Goal: Transaction & Acquisition: Purchase product/service

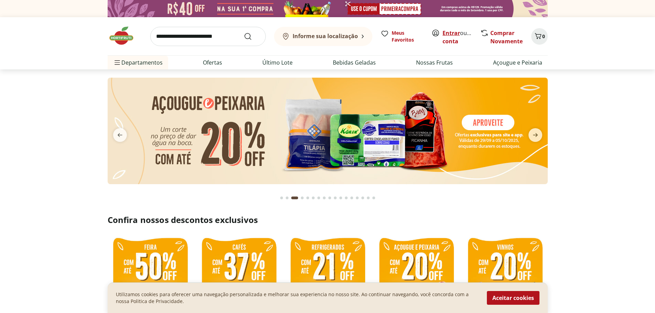
click at [449, 33] on link "Entrar" at bounding box center [452, 33] width 18 height 8
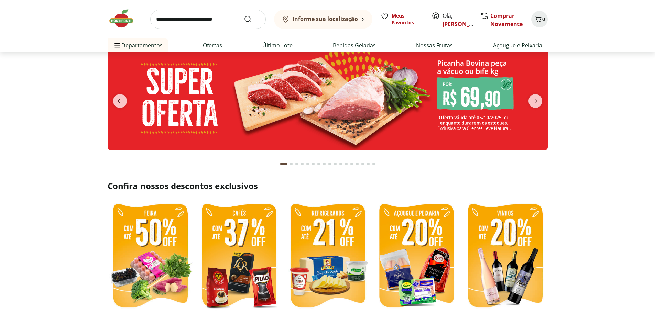
scroll to position [34, 0]
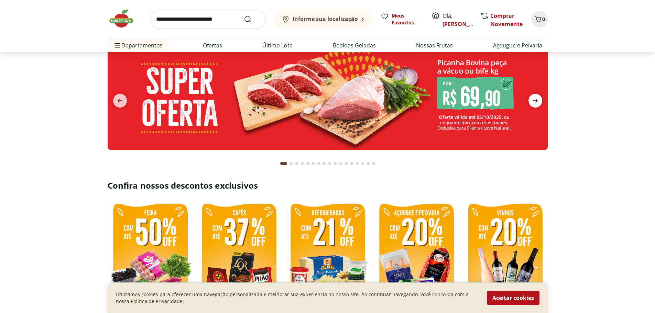
click at [536, 97] on icon "next" at bounding box center [535, 101] width 8 height 8
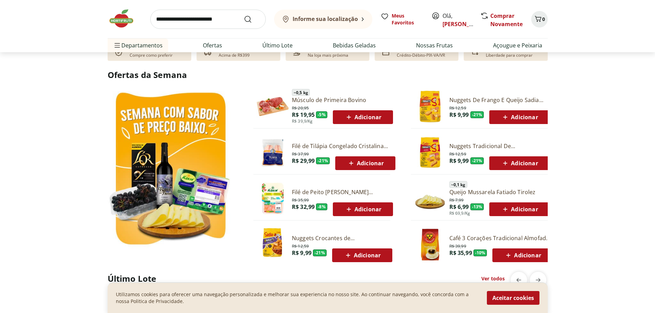
scroll to position [344, 0]
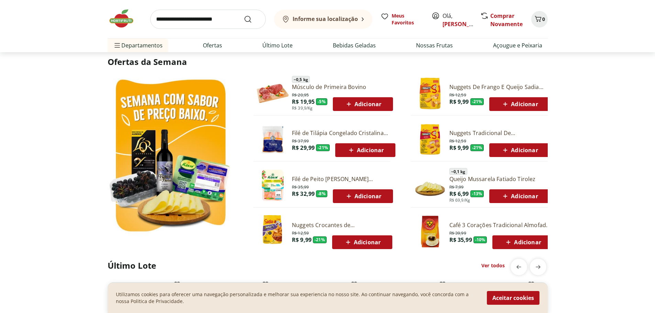
click at [364, 148] on span "Adicionar" at bounding box center [365, 150] width 37 height 8
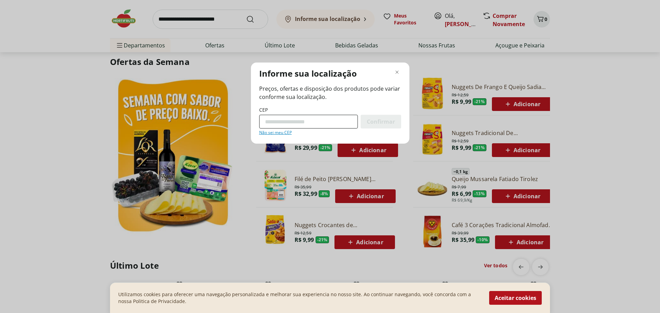
click at [317, 122] on input "CEP" at bounding box center [308, 122] width 99 height 14
type input "*********"
click at [382, 119] on span "Confirmar" at bounding box center [381, 122] width 28 height 6
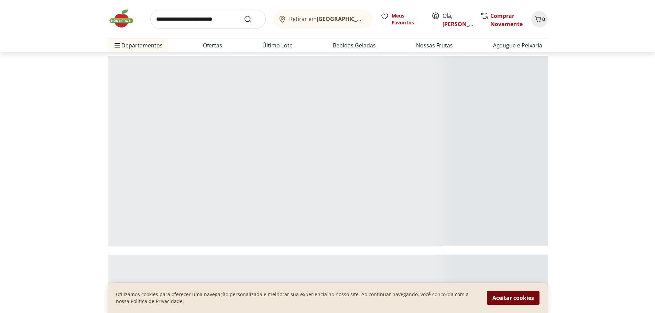
click at [511, 293] on button "Aceitar cookies" at bounding box center [513, 298] width 53 height 14
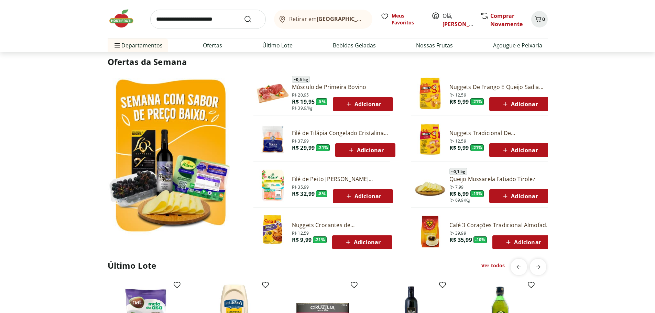
click at [363, 148] on span "Adicionar" at bounding box center [365, 150] width 37 height 8
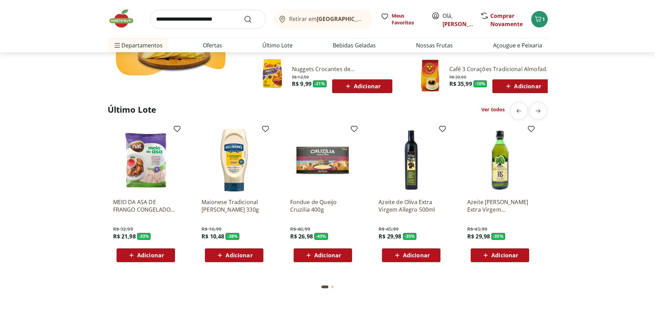
scroll to position [516, 0]
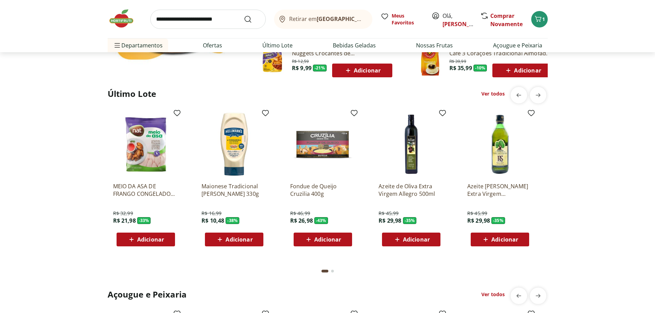
click at [415, 241] on span "Adicionar" at bounding box center [416, 240] width 27 height 6
click at [538, 95] on icon "next" at bounding box center [538, 95] width 5 height 4
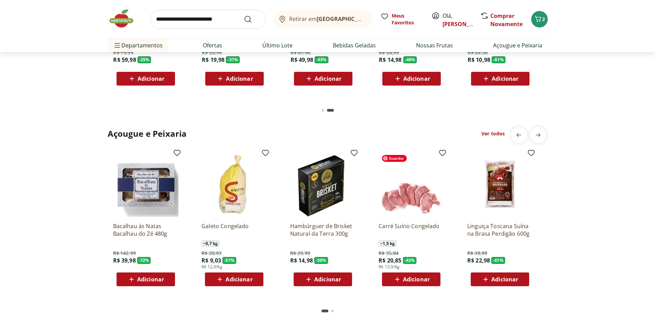
scroll to position [688, 0]
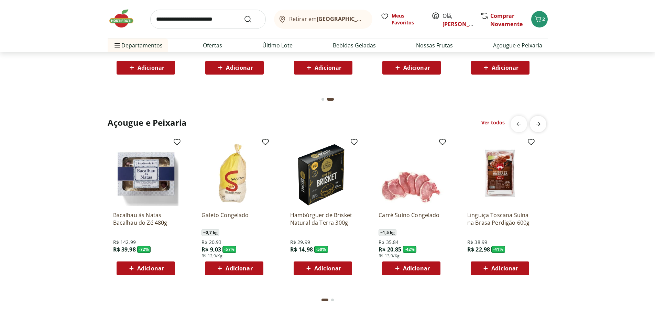
click at [542, 126] on icon "next" at bounding box center [538, 124] width 8 height 8
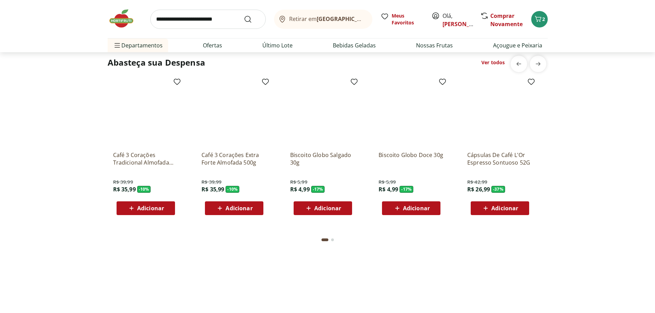
scroll to position [963, 0]
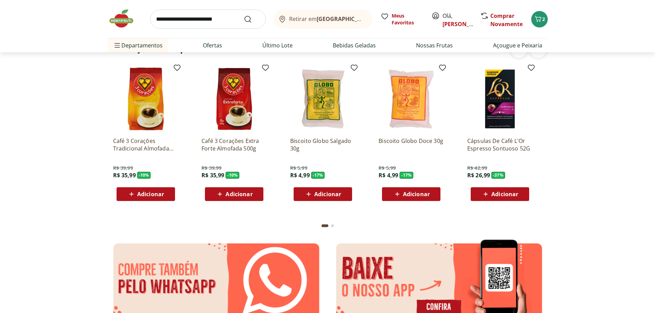
click at [329, 194] on span "Adicionar" at bounding box center [327, 195] width 27 height 6
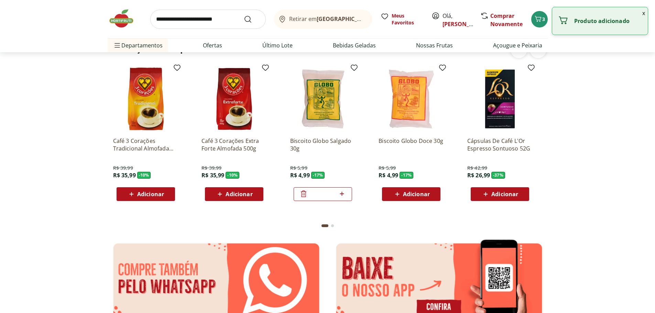
click at [340, 195] on icon at bounding box center [342, 194] width 9 height 8
type input "*"
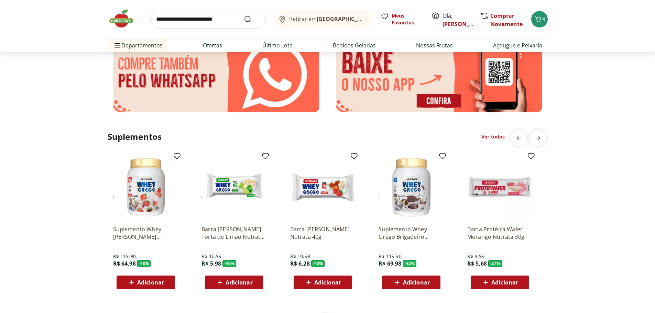
scroll to position [1135, 0]
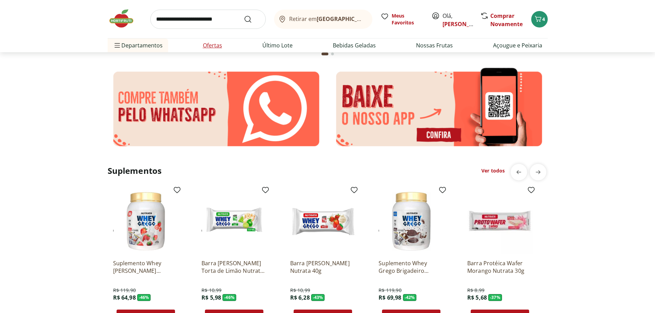
click at [216, 45] on link "Ofertas" at bounding box center [212, 45] width 19 height 8
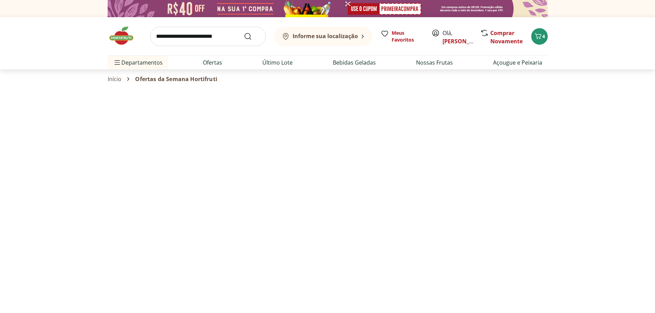
select select "**********"
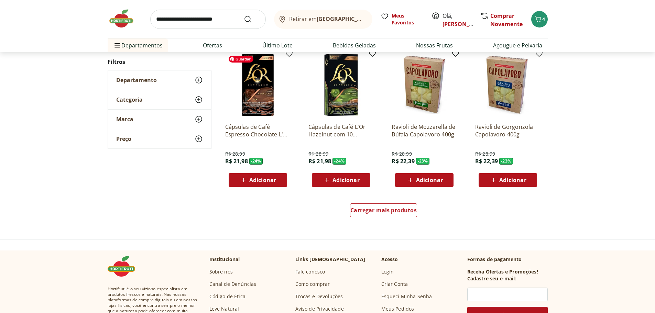
scroll to position [378, 0]
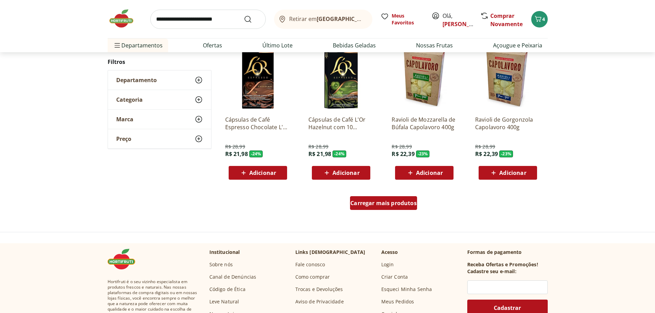
click at [390, 204] on span "Carregar mais produtos" at bounding box center [383, 204] width 66 height 6
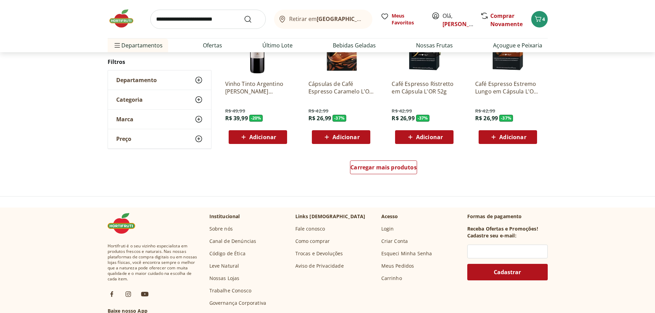
scroll to position [894, 0]
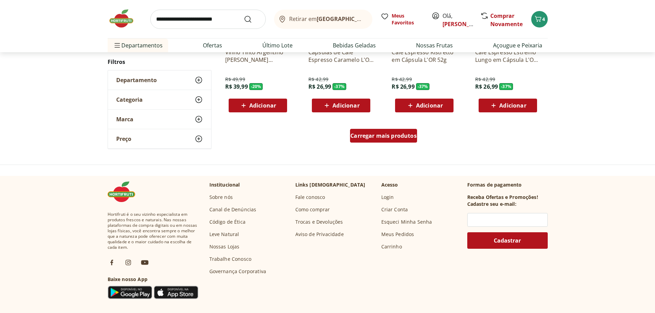
click at [371, 138] on span "Carregar mais produtos" at bounding box center [383, 136] width 66 height 6
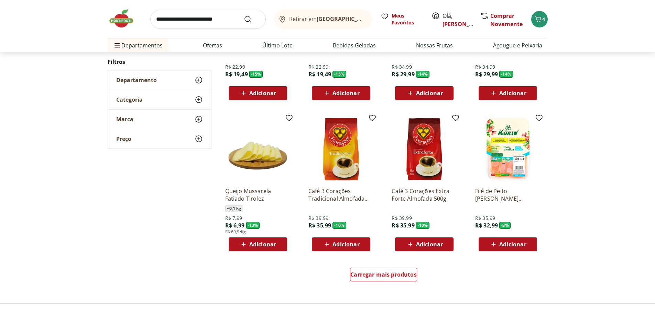
scroll to position [1238, 0]
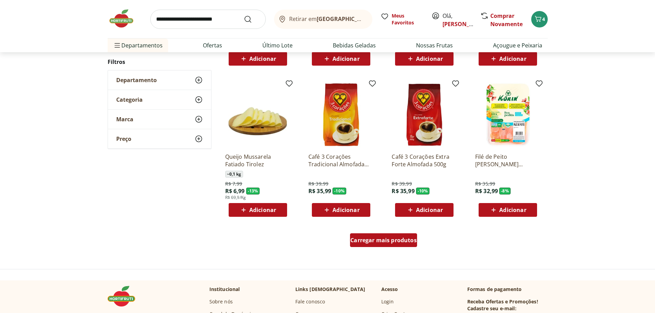
click at [412, 240] on span "Carregar mais produtos" at bounding box center [383, 241] width 66 height 6
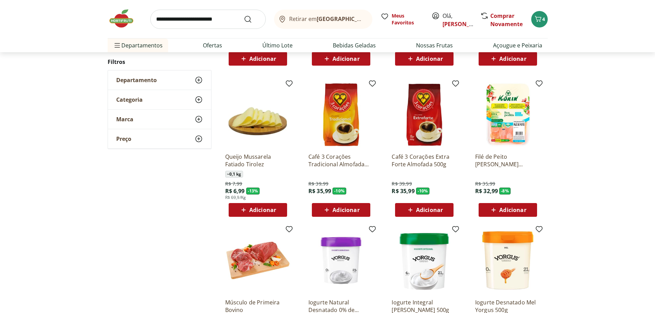
click at [258, 209] on span "Adicionar" at bounding box center [262, 210] width 27 height 6
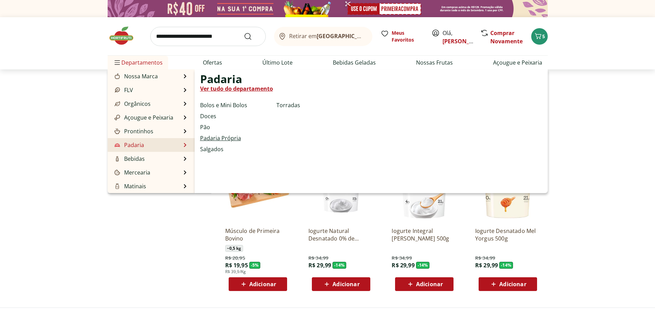
click at [212, 137] on link "Padaria Própria" at bounding box center [220, 138] width 41 height 8
select select "**********"
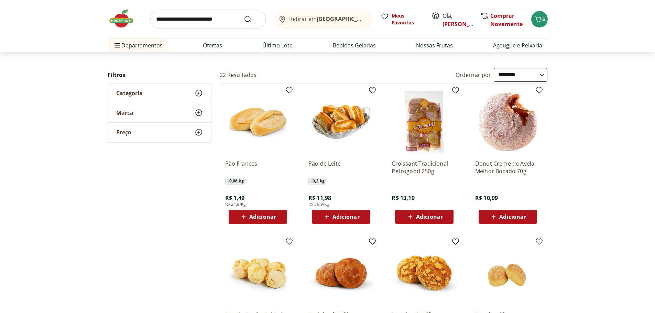
scroll to position [34, 0]
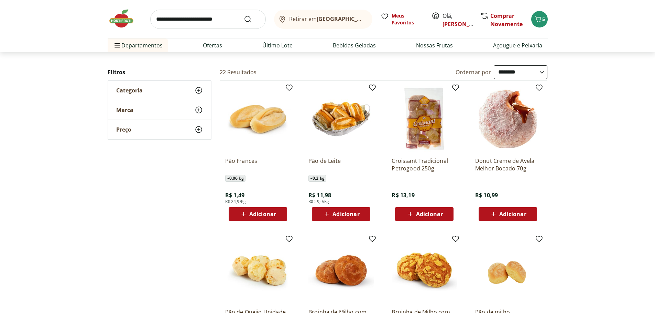
click at [262, 214] on span "Adicionar" at bounding box center [262, 215] width 27 height 6
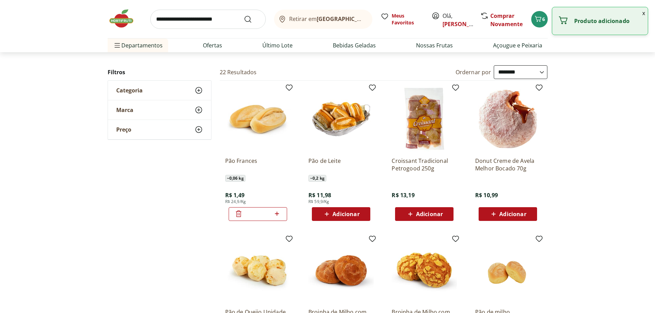
drag, startPoint x: 265, startPoint y: 216, endPoint x: 256, endPoint y: 216, distance: 8.6
click at [256, 216] on input "*" at bounding box center [258, 214] width 30 height 8
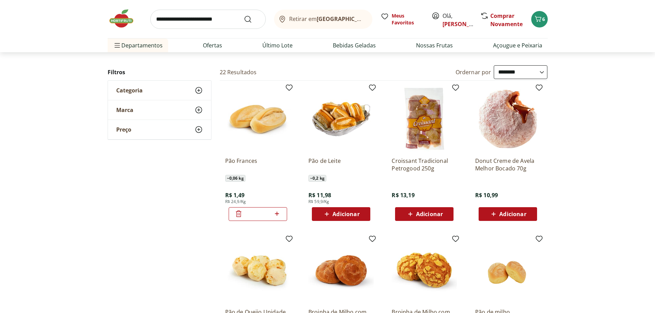
type input "**"
click at [269, 190] on div "Pão Frances ~ 0,06 kg R$ 1,49 R$ 24,9/Kg **" at bounding box center [257, 186] width 65 height 69
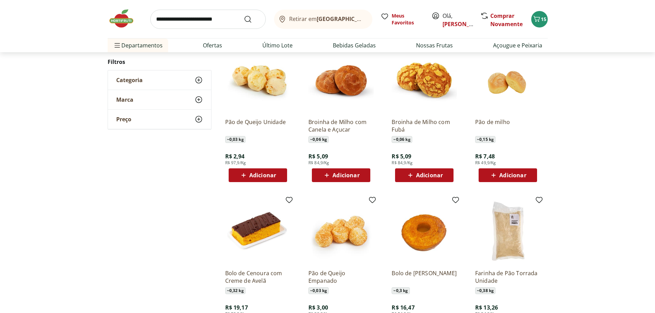
scroll to position [206, 0]
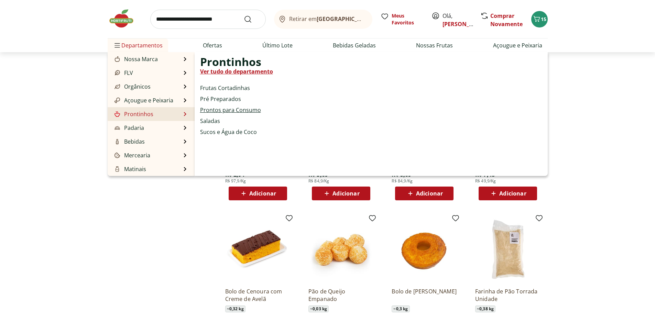
click at [214, 113] on link "Prontos para Consumo" at bounding box center [230, 110] width 61 height 8
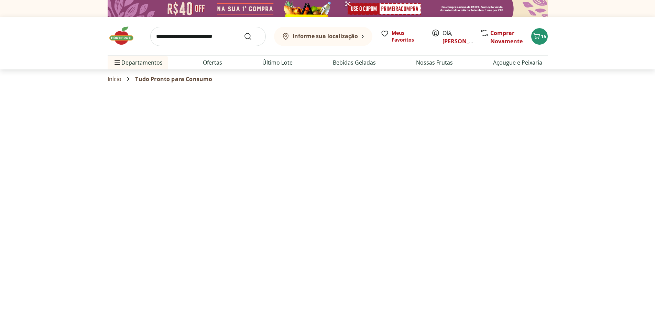
select select "**********"
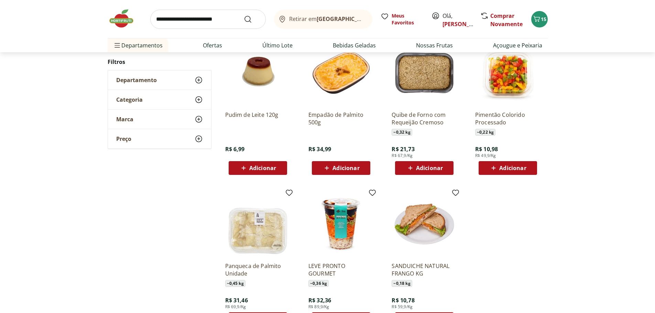
scroll to position [103, 0]
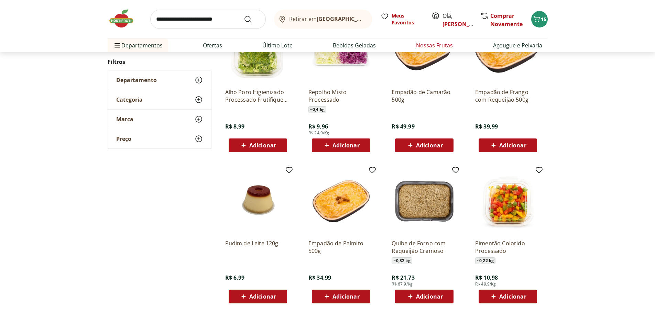
click at [445, 46] on link "Nossas Frutas" at bounding box center [434, 45] width 37 height 8
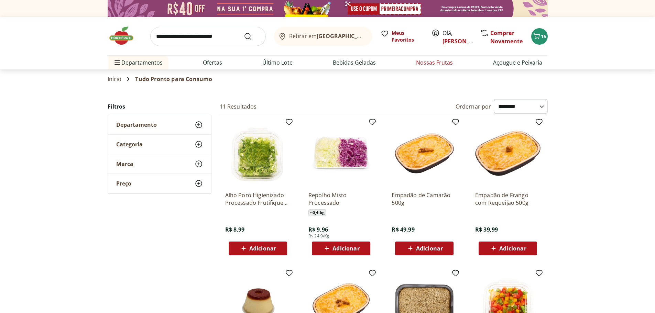
select select "**********"
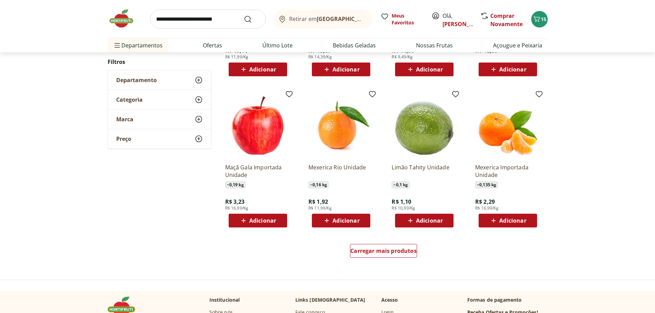
scroll to position [344, 0]
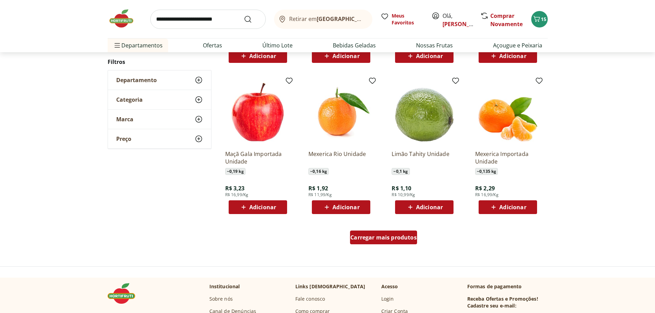
click at [396, 239] on span "Carregar mais produtos" at bounding box center [383, 238] width 66 height 6
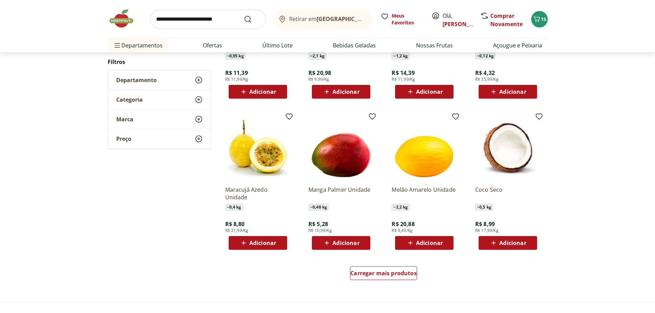
scroll to position [791, 0]
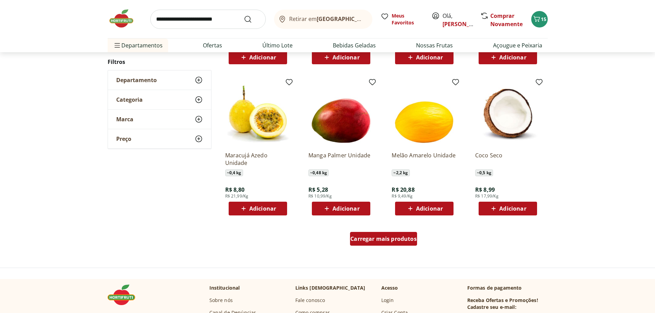
click at [395, 240] on span "Carregar mais produtos" at bounding box center [383, 239] width 66 height 6
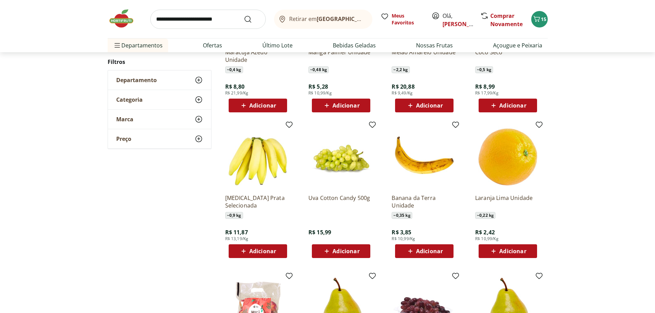
scroll to position [929, 0]
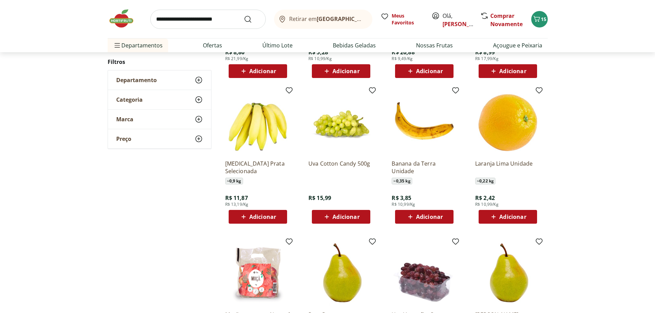
click at [261, 216] on span "Adicionar" at bounding box center [262, 217] width 27 height 6
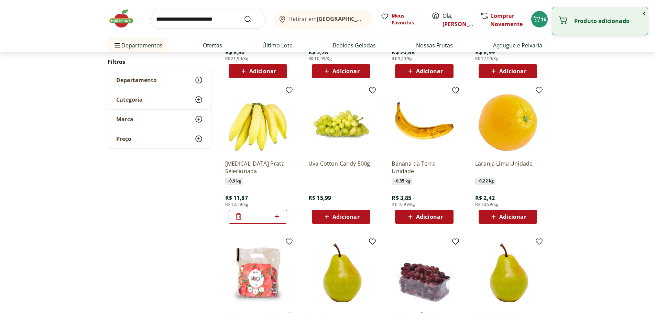
drag, startPoint x: 261, startPoint y: 215, endPoint x: 255, endPoint y: 216, distance: 5.9
click at [255, 216] on input "*" at bounding box center [258, 217] width 30 height 8
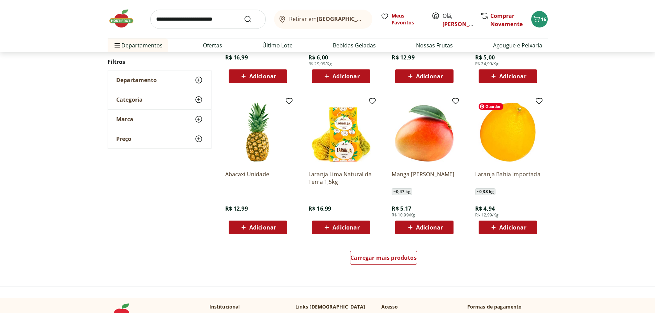
scroll to position [1238, 0]
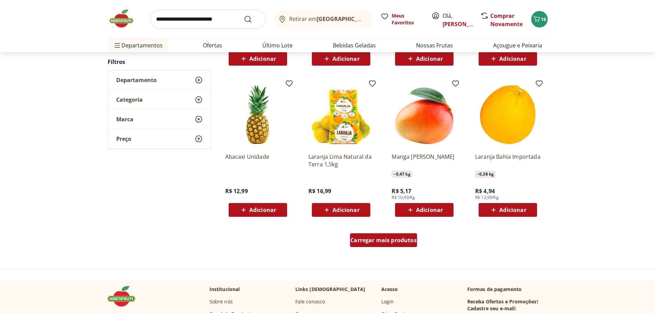
type input "*"
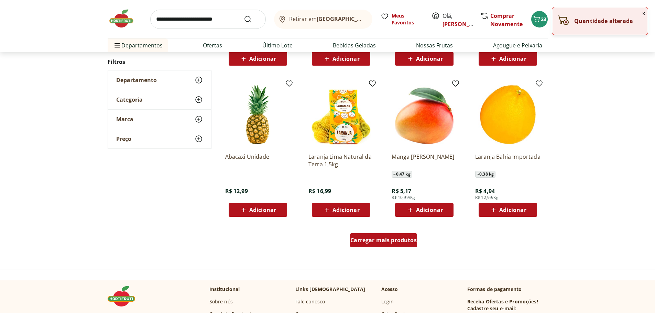
click at [411, 245] on div "Carregar mais produtos" at bounding box center [383, 241] width 67 height 14
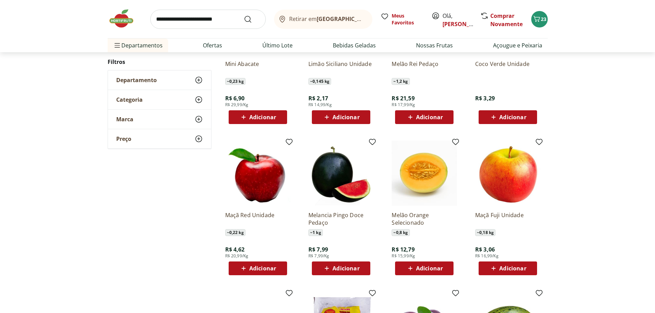
scroll to position [1479, 0]
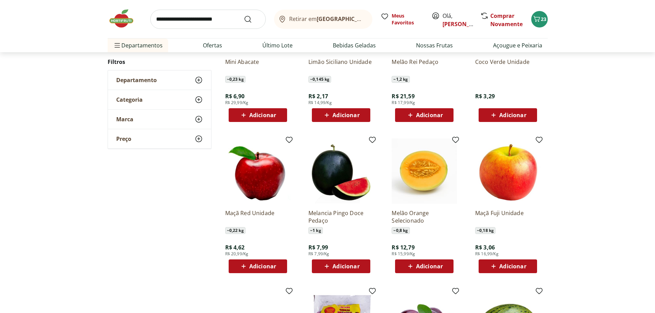
click at [514, 267] on span "Adicionar" at bounding box center [512, 267] width 27 height 6
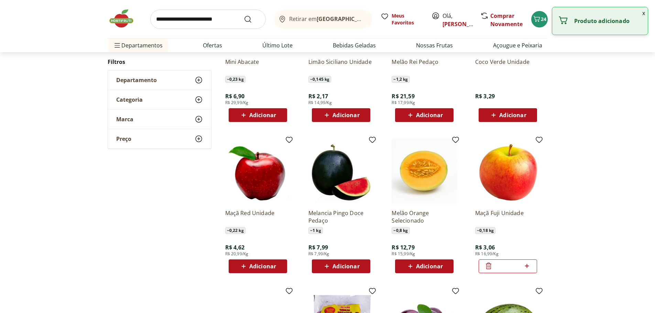
drag, startPoint x: 514, startPoint y: 267, endPoint x: 501, endPoint y: 269, distance: 13.1
click at [501, 269] on input "*" at bounding box center [508, 267] width 30 height 8
type input "*"
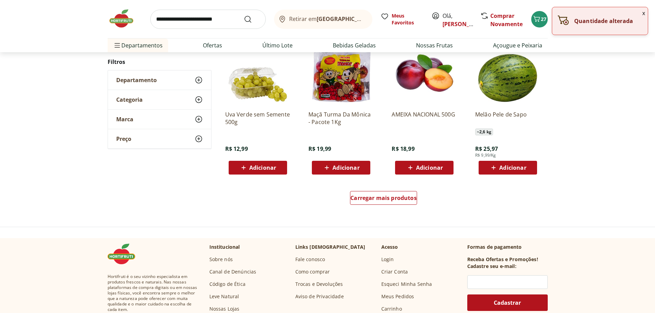
scroll to position [1754, 0]
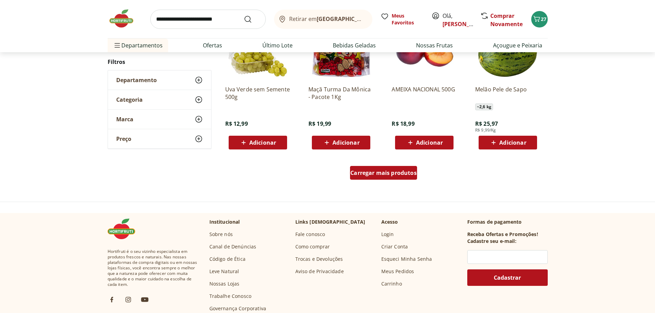
click at [402, 175] on span "Carregar mais produtos" at bounding box center [383, 173] width 66 height 6
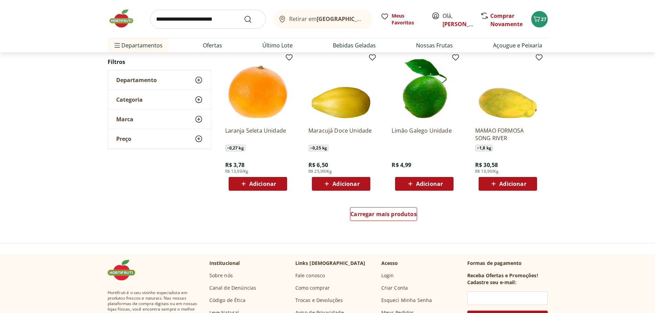
scroll to position [2167, 0]
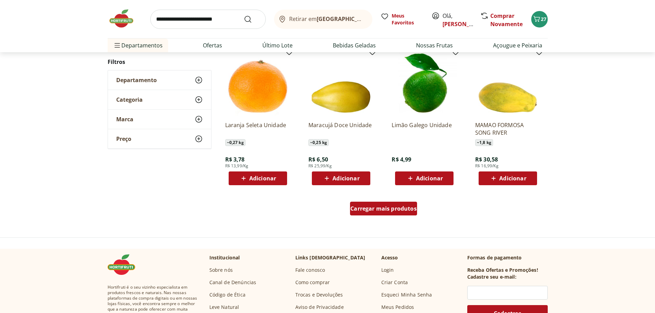
click at [387, 206] on span "Carregar mais produtos" at bounding box center [383, 209] width 66 height 6
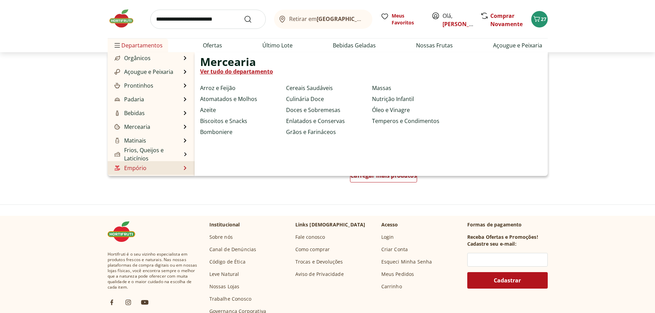
scroll to position [69, 0]
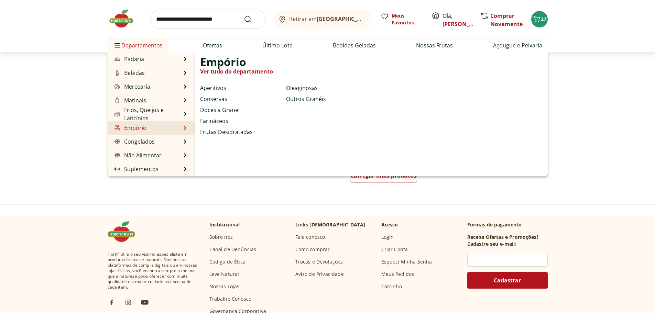
click at [241, 71] on link "Ver tudo do departamento" at bounding box center [236, 71] width 73 height 8
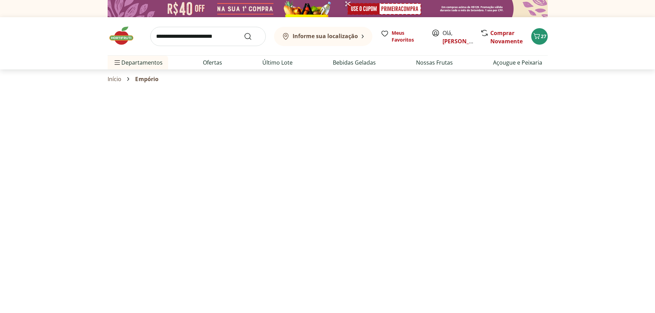
select select "**********"
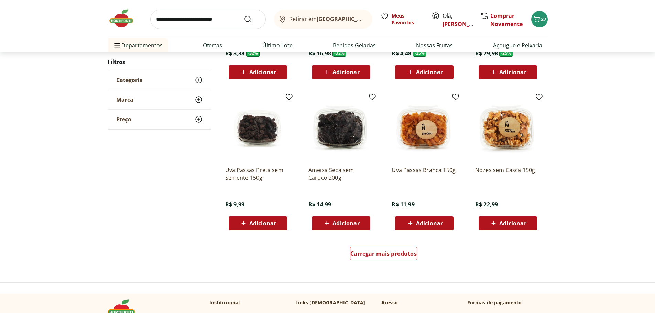
scroll to position [344, 0]
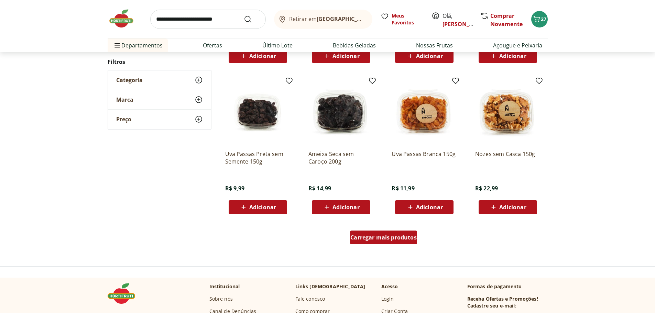
click at [401, 238] on span "Carregar mais produtos" at bounding box center [383, 238] width 66 height 6
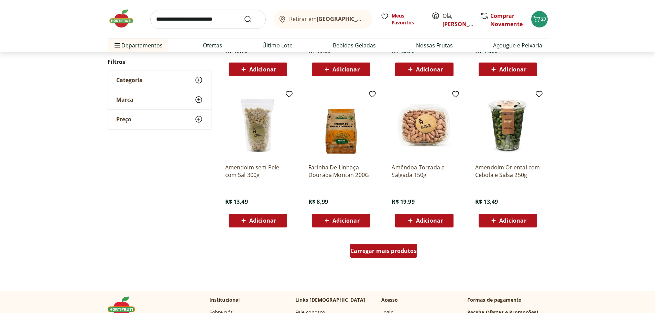
scroll to position [791, 0]
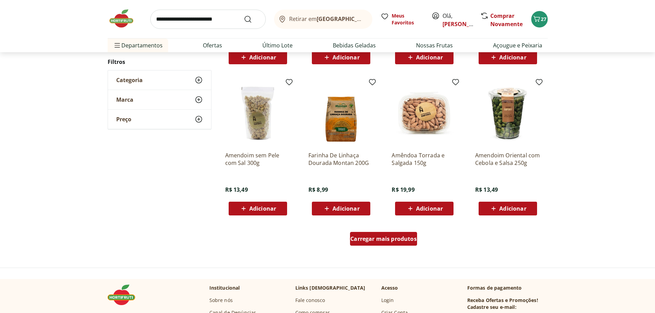
click at [401, 238] on span "Carregar mais produtos" at bounding box center [383, 239] width 66 height 6
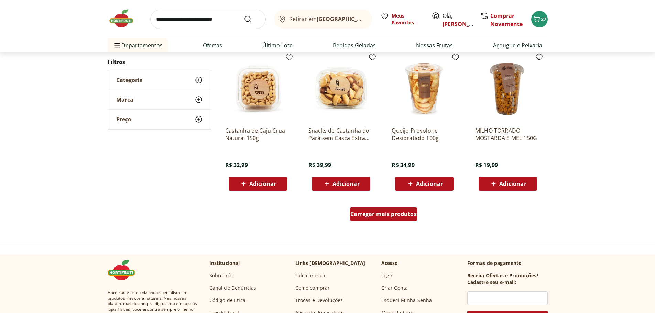
scroll to position [1273, 0]
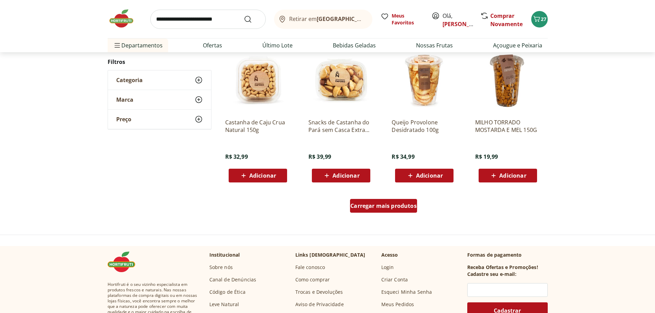
click at [403, 207] on span "Carregar mais produtos" at bounding box center [383, 206] width 66 height 6
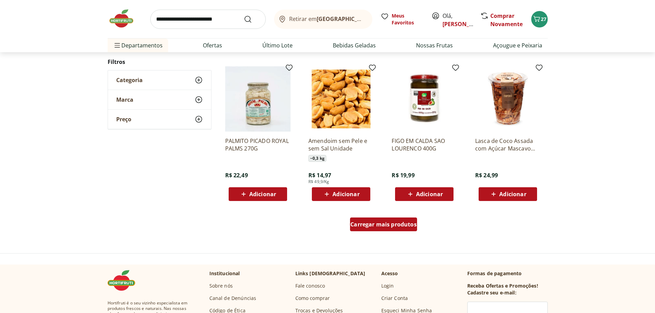
scroll to position [1720, 0]
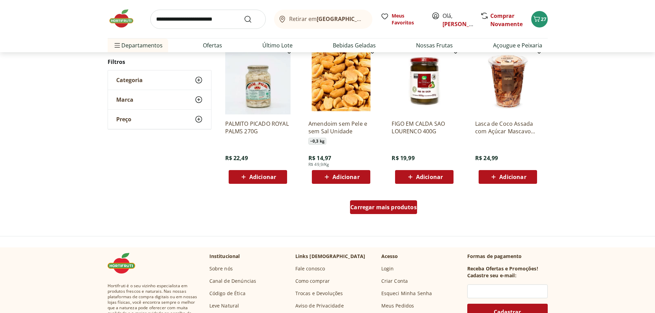
click at [403, 207] on span "Carregar mais produtos" at bounding box center [383, 208] width 66 height 6
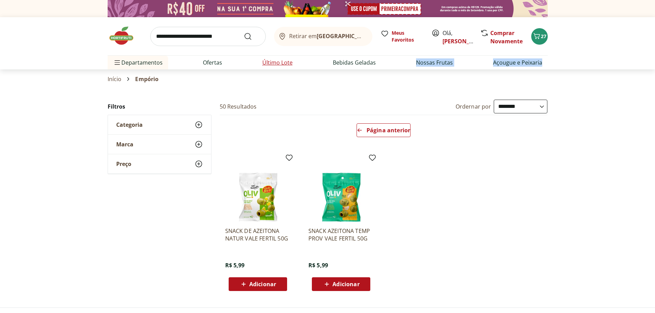
drag, startPoint x: 546, startPoint y: 60, endPoint x: 262, endPoint y: 58, distance: 283.8
click at [374, 61] on ul "Departamentos Nossa Marca Nossa Marca Ver tudo do departamento Açougue & Peixar…" at bounding box center [328, 63] width 440 height 14
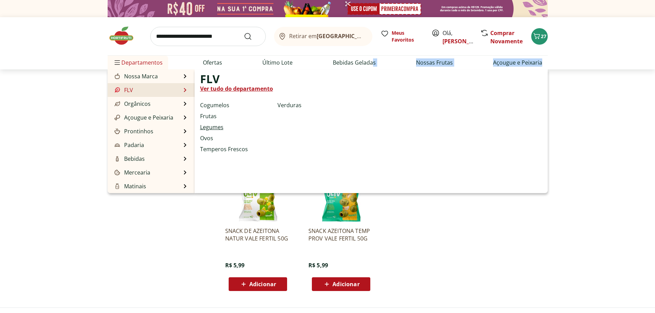
click at [217, 126] on link "Legumes" at bounding box center [211, 127] width 23 height 8
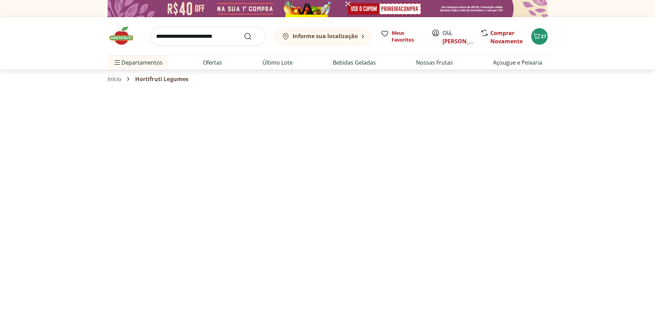
select select "**********"
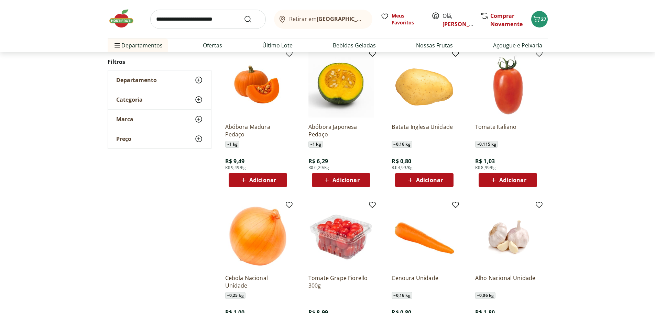
scroll to position [69, 0]
click at [429, 177] on span "Adicionar" at bounding box center [429, 180] width 27 height 6
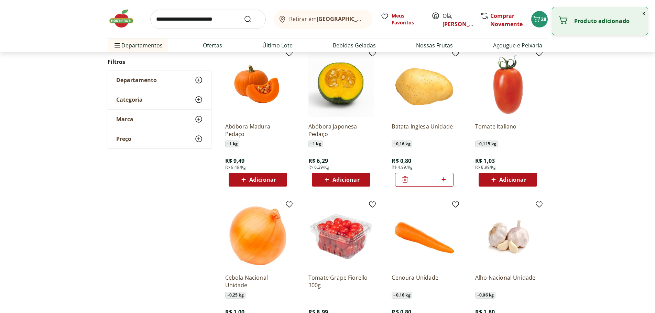
drag, startPoint x: 429, startPoint y: 179, endPoint x: 416, endPoint y: 181, distance: 12.6
click at [416, 181] on input "*" at bounding box center [424, 180] width 30 height 8
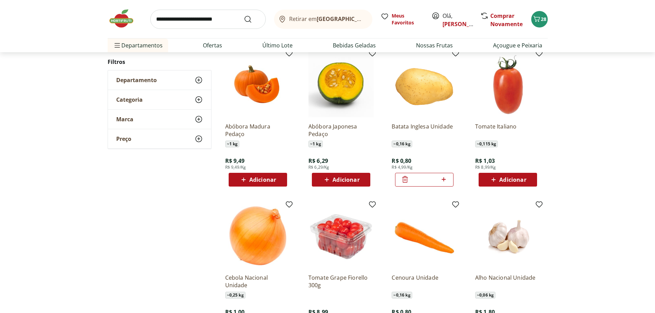
type input "*"
click at [571, 138] on div "**********" at bounding box center [327, 281] width 655 height 500
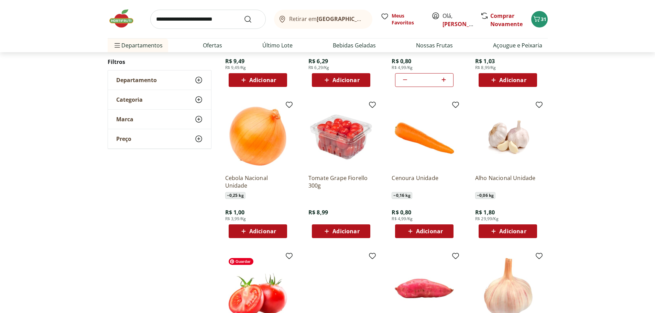
scroll to position [172, 0]
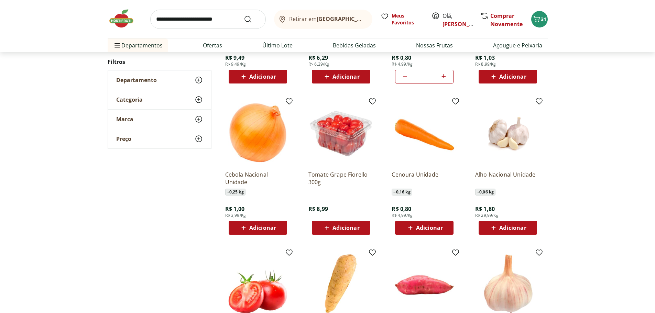
click at [263, 228] on span "Adicionar" at bounding box center [262, 228] width 27 height 6
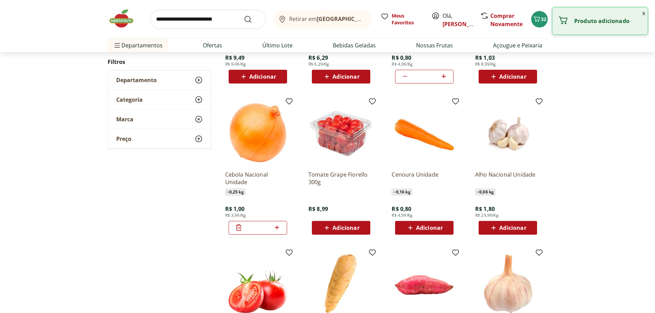
drag, startPoint x: 262, startPoint y: 227, endPoint x: 247, endPoint y: 230, distance: 15.3
click at [247, 230] on input "*" at bounding box center [258, 228] width 30 height 8
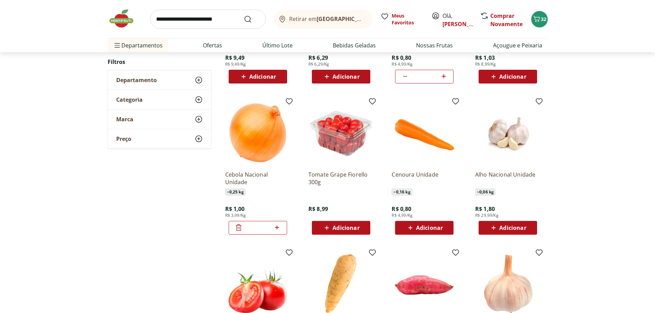
type input "*"
click at [578, 182] on div "**********" at bounding box center [327, 178] width 655 height 500
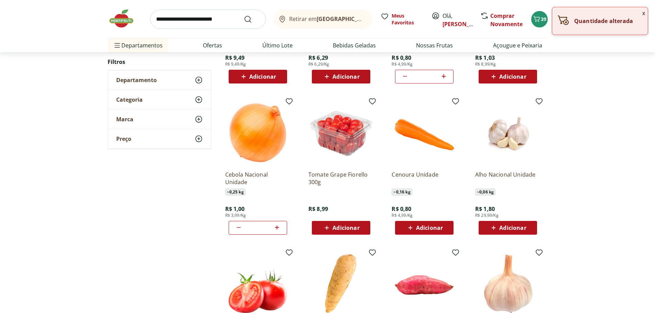
click at [414, 227] on icon at bounding box center [410, 228] width 9 height 8
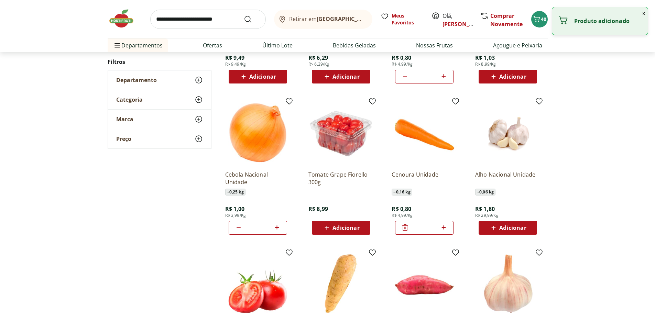
drag, startPoint x: 421, startPoint y: 229, endPoint x: 400, endPoint y: 227, distance: 20.8
click at [400, 227] on div "*" at bounding box center [424, 228] width 58 height 14
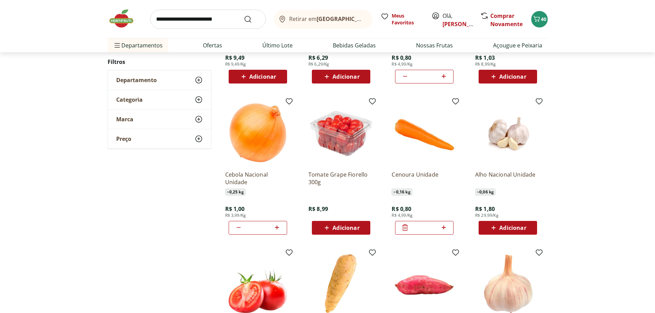
type input "**"
click at [626, 222] on div "**********" at bounding box center [327, 178] width 655 height 500
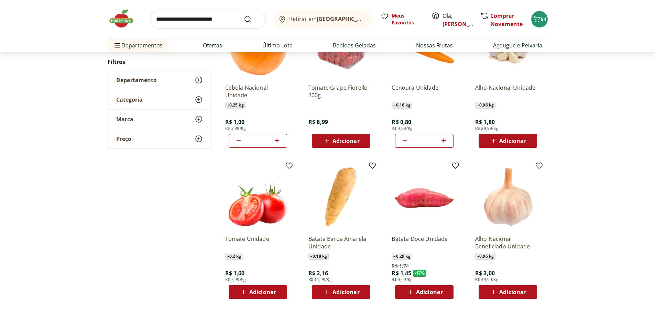
scroll to position [275, 0]
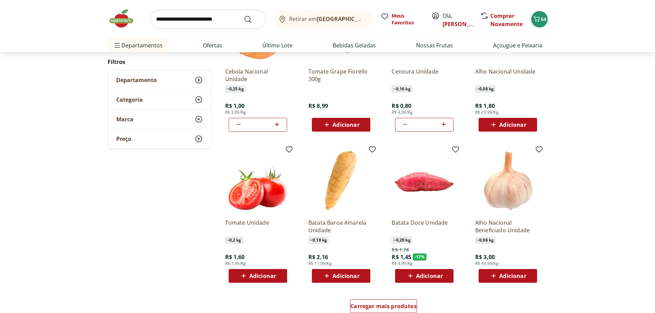
click at [505, 273] on span "Adicionar" at bounding box center [512, 276] width 27 height 6
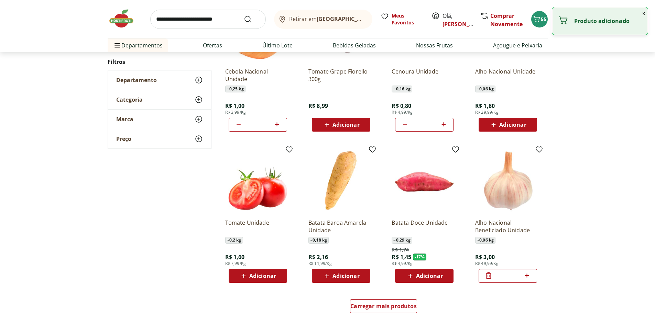
drag, startPoint x: 514, startPoint y: 275, endPoint x: 497, endPoint y: 278, distance: 16.8
click at [497, 278] on input "*" at bounding box center [508, 276] width 30 height 8
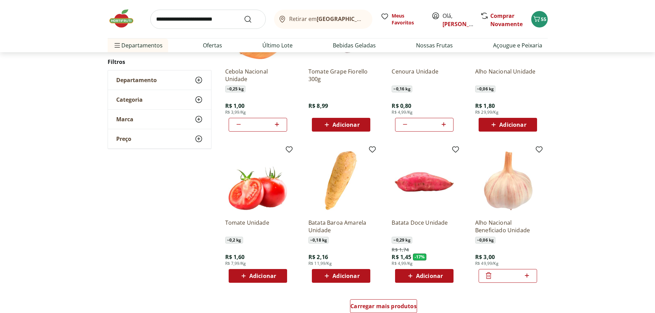
type input "*"
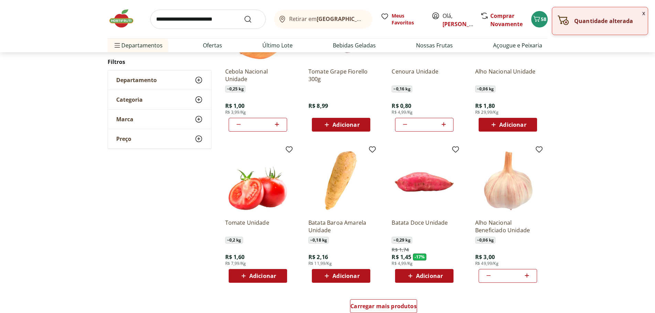
click at [433, 275] on span "Adicionar" at bounding box center [429, 276] width 27 height 6
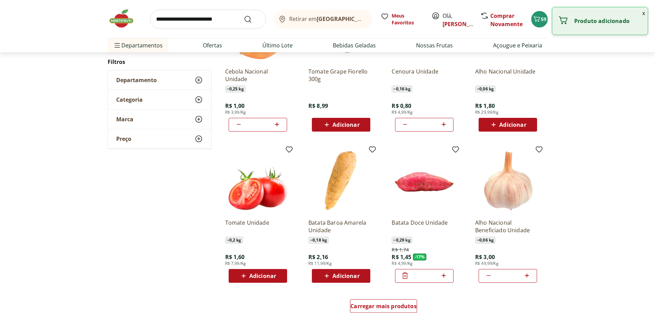
drag, startPoint x: 432, startPoint y: 275, endPoint x: 424, endPoint y: 276, distance: 7.6
click at [424, 276] on input "*" at bounding box center [424, 276] width 30 height 8
click at [429, 276] on input "*" at bounding box center [424, 276] width 30 height 8
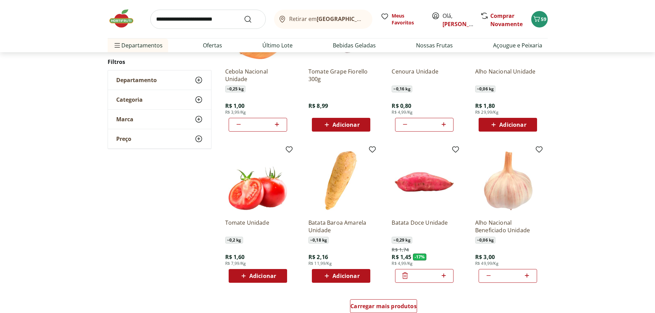
type input "**"
click at [200, 263] on div "**********" at bounding box center [328, 75] width 440 height 500
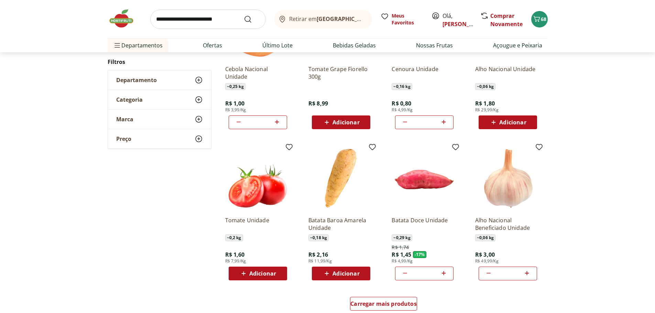
scroll to position [310, 0]
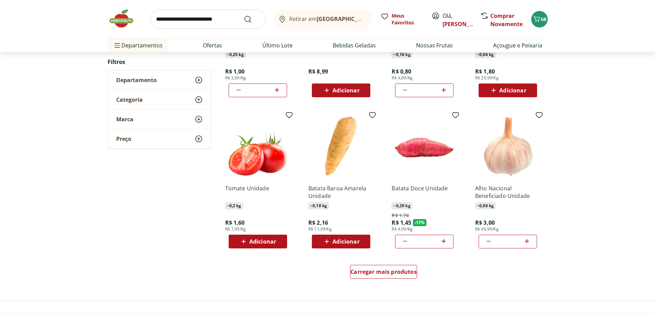
click at [263, 242] on span "Adicionar" at bounding box center [262, 242] width 27 height 6
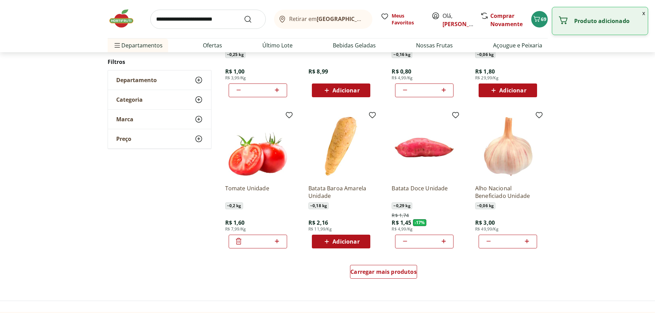
drag, startPoint x: 260, startPoint y: 241, endPoint x: 255, endPoint y: 242, distance: 5.6
click at [255, 242] on input "*" at bounding box center [258, 242] width 30 height 8
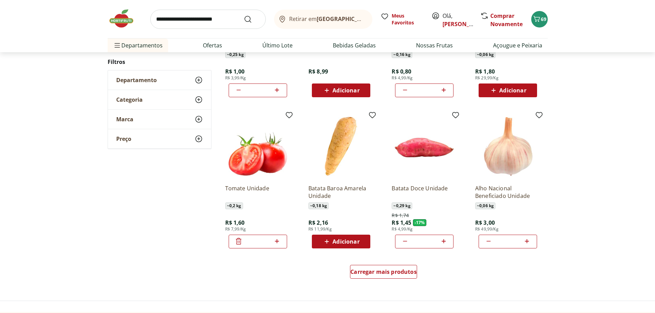
type input "*"
click at [177, 215] on div "**********" at bounding box center [328, 40] width 440 height 500
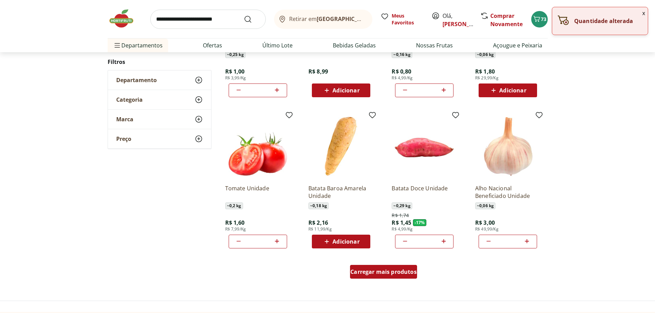
click at [413, 274] on span "Carregar mais produtos" at bounding box center [383, 272] width 66 height 6
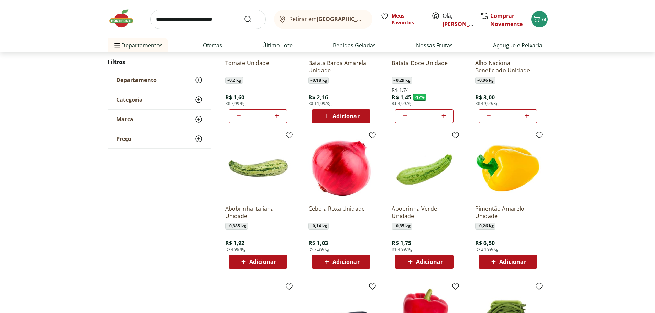
scroll to position [447, 0]
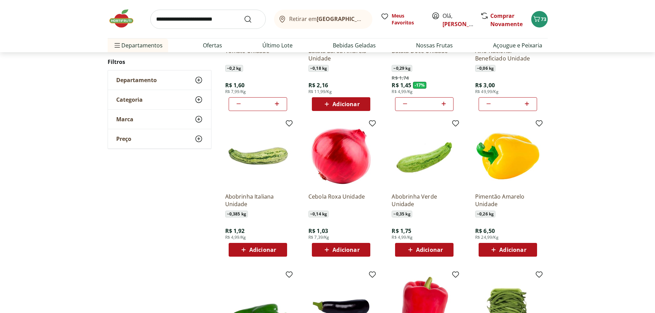
click at [348, 247] on span "Adicionar" at bounding box center [346, 250] width 27 height 6
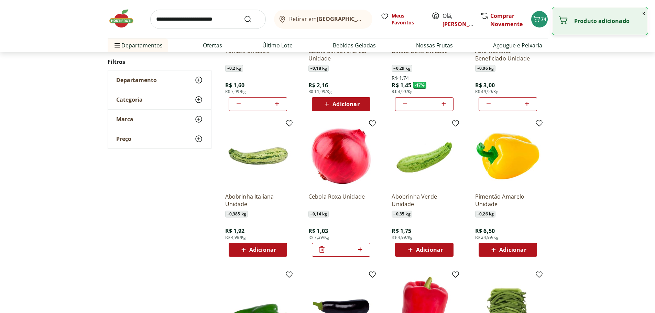
drag, startPoint x: 343, startPoint y: 250, endPoint x: 337, endPoint y: 250, distance: 5.5
click at [337, 250] on input "*" at bounding box center [341, 250] width 30 height 8
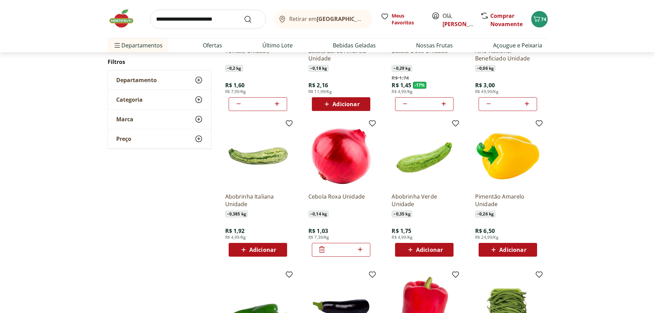
type input "*"
click at [193, 229] on div "**********" at bounding box center [328, 127] width 440 height 948
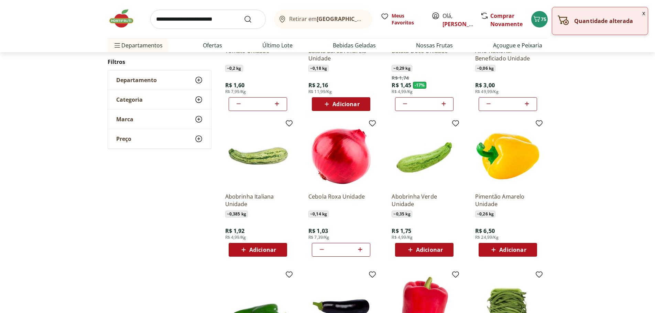
click at [250, 247] on span "Adicionar" at bounding box center [262, 250] width 27 height 6
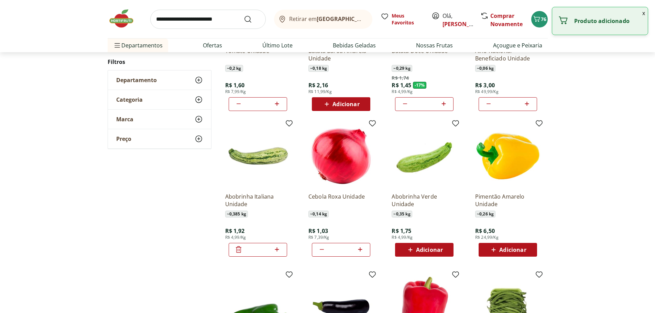
drag, startPoint x: 261, startPoint y: 251, endPoint x: 252, endPoint y: 252, distance: 9.7
click at [252, 252] on input "*" at bounding box center [258, 250] width 30 height 8
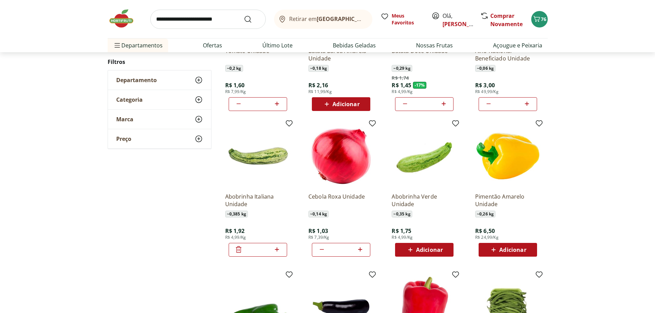
type input "*"
click at [563, 205] on div "**********" at bounding box center [327, 127] width 655 height 948
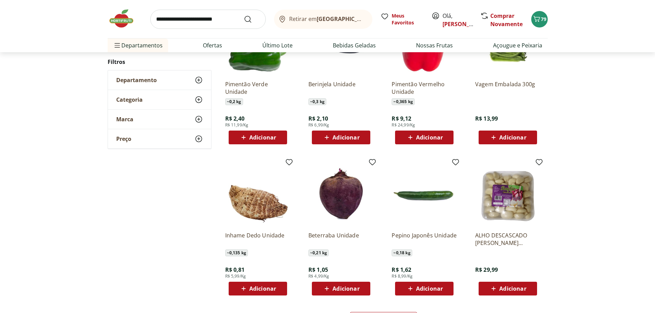
scroll to position [722, 0]
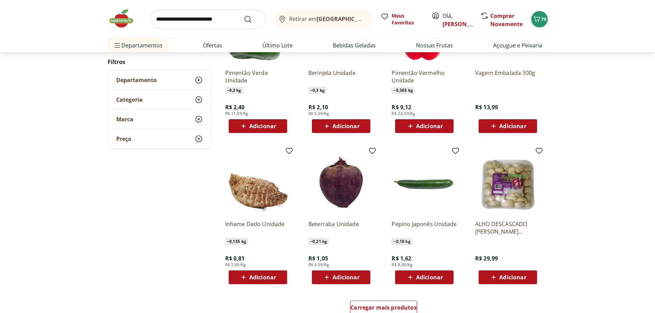
click at [441, 278] on span "Adicionar" at bounding box center [429, 278] width 27 height 6
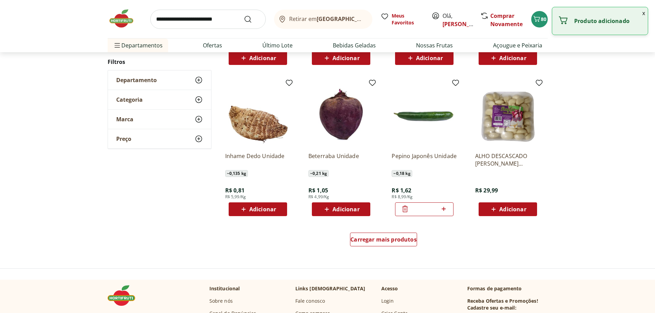
scroll to position [791, 0]
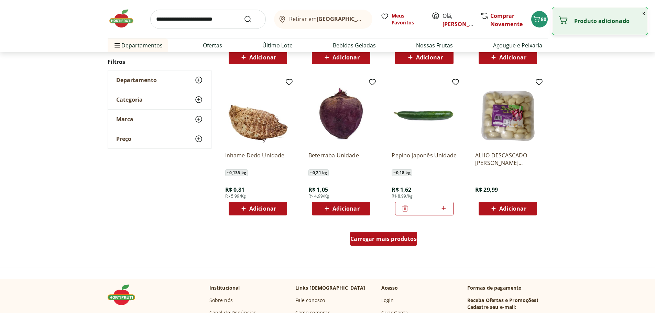
click at [376, 238] on span "Carregar mais produtos" at bounding box center [383, 239] width 66 height 6
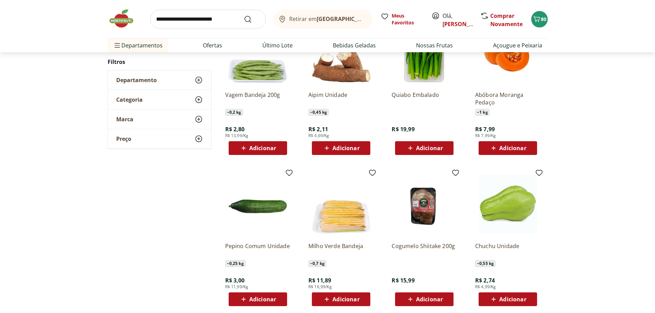
scroll to position [1032, 0]
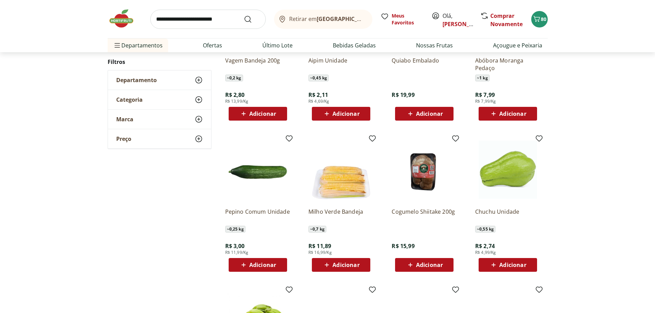
click at [354, 266] on span "Adicionar" at bounding box center [346, 265] width 27 height 6
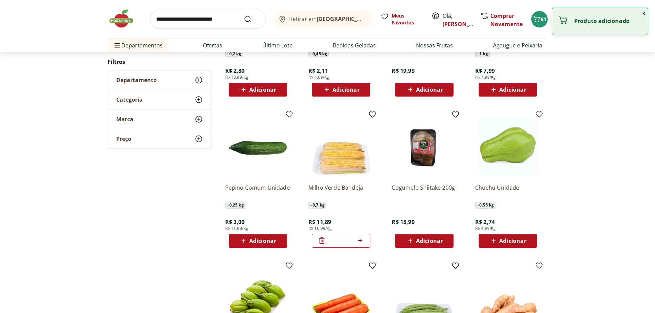
scroll to position [1066, 0]
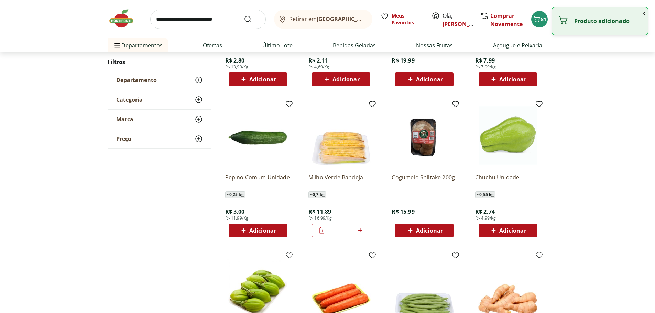
click at [520, 228] on span "Adicionar" at bounding box center [512, 231] width 27 height 6
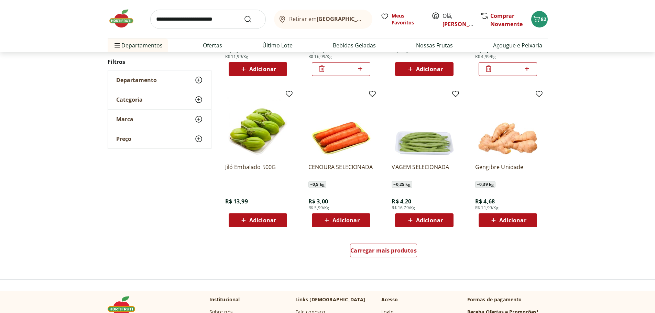
scroll to position [1238, 0]
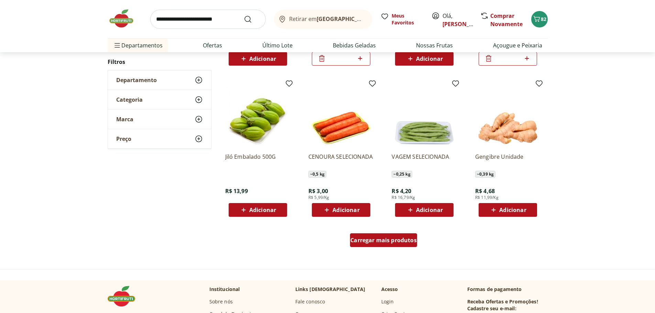
click at [403, 243] on span "Carregar mais produtos" at bounding box center [383, 241] width 66 height 6
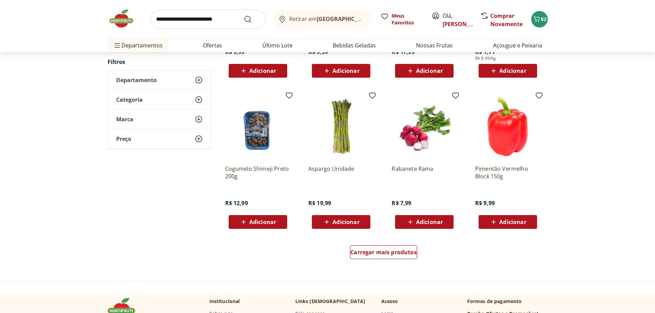
scroll to position [1685, 0]
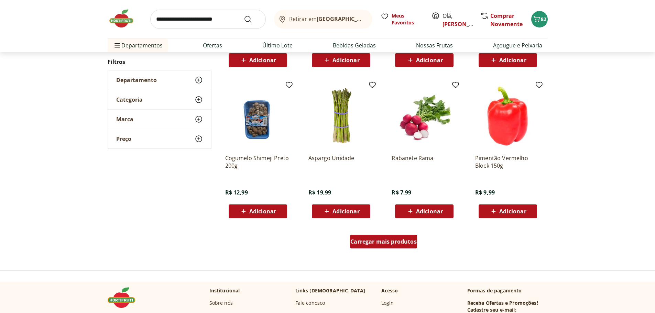
click at [402, 244] on span "Carregar mais produtos" at bounding box center [383, 242] width 66 height 6
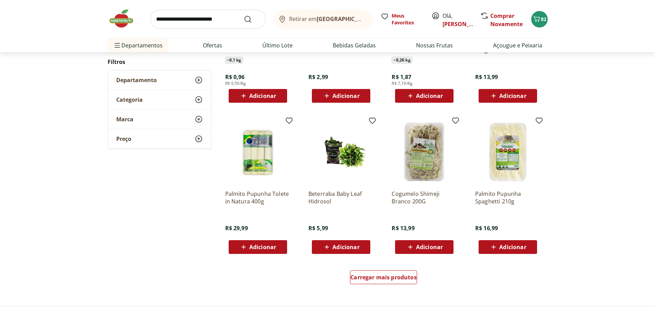
scroll to position [2133, 0]
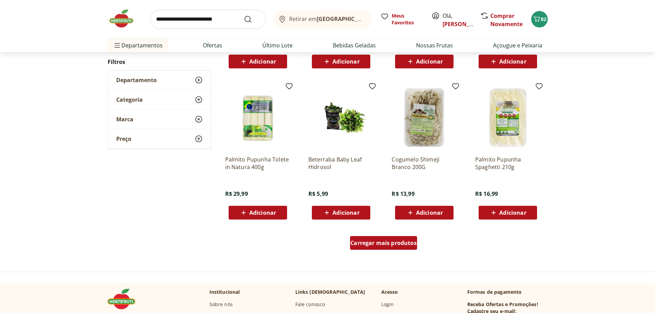
click at [388, 244] on span "Carregar mais produtos" at bounding box center [383, 243] width 66 height 6
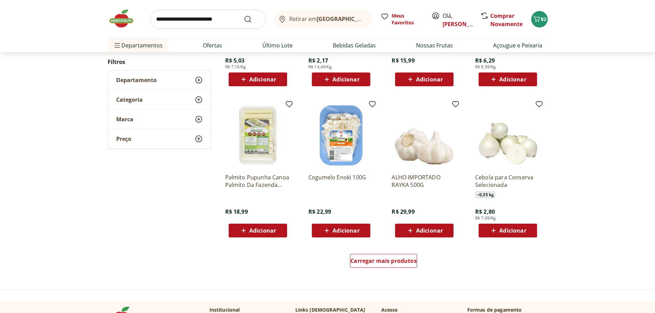
scroll to position [2580, 0]
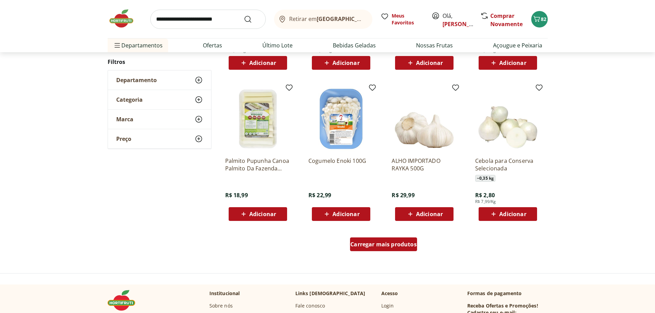
click at [395, 245] on span "Carregar mais produtos" at bounding box center [383, 245] width 66 height 6
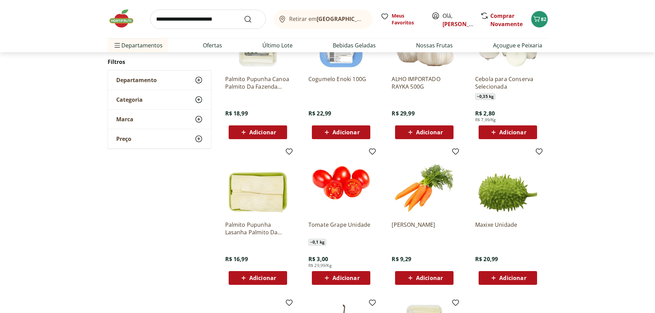
scroll to position [2683, 0]
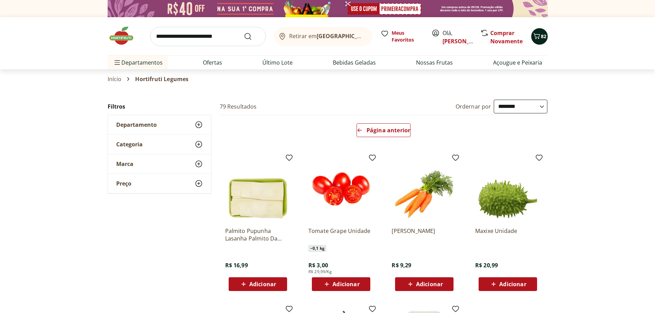
click at [543, 36] on span "82" at bounding box center [544, 36] width 6 height 7
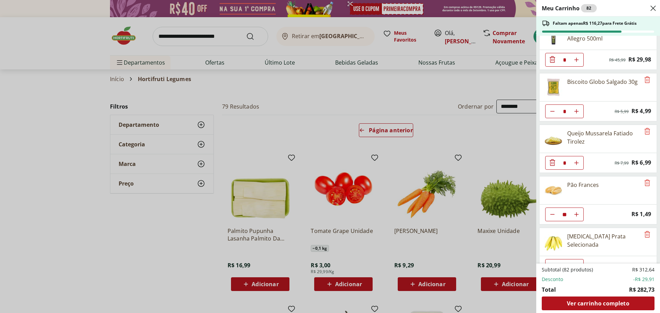
scroll to position [103, 0]
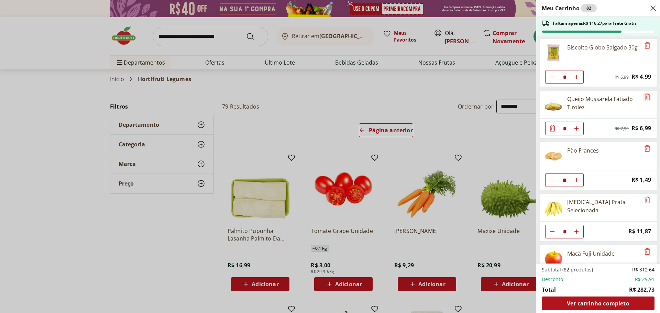
click at [644, 98] on icon "Remove" at bounding box center [648, 97] width 8 height 8
click at [647, 98] on icon "Remove" at bounding box center [648, 97] width 6 height 7
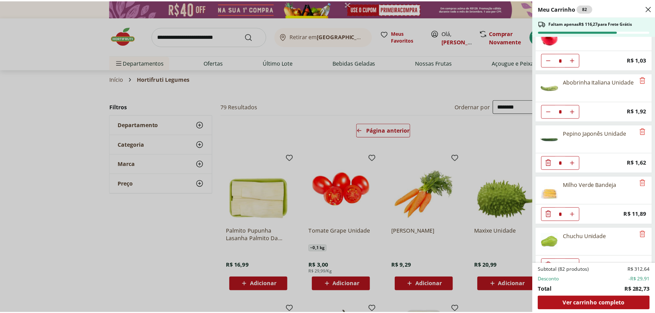
scroll to position [703, 0]
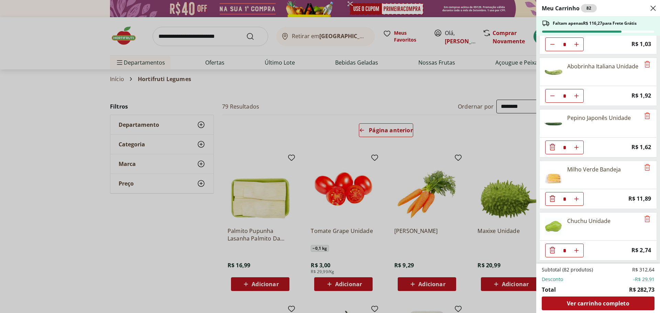
click at [139, 63] on div "Meu Carrinho 82 Faltam apenas R$ 116,27 para Frete Grátis Filé de Tilápia Conge…" at bounding box center [330, 156] width 660 height 313
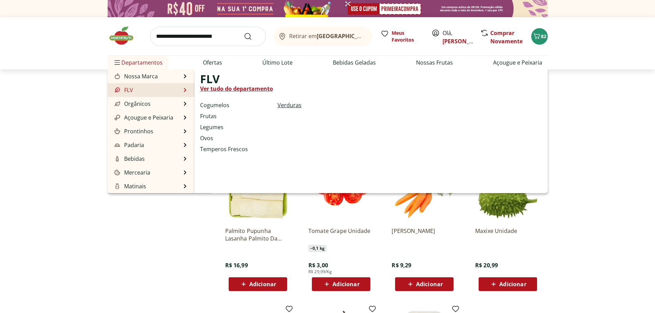
click at [287, 104] on link "Verduras" at bounding box center [290, 105] width 24 height 8
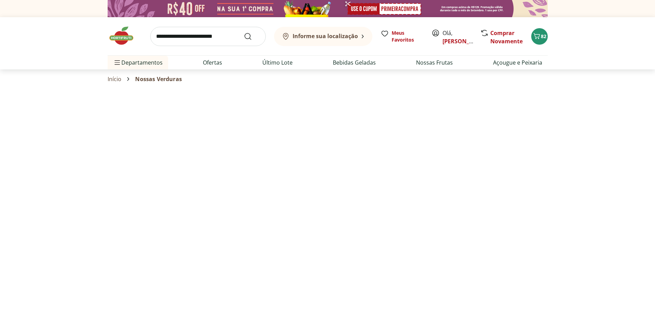
select select "**********"
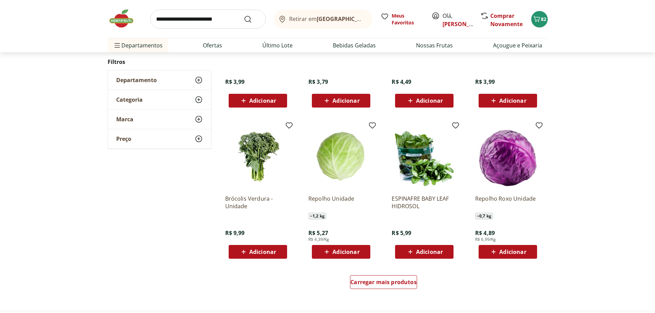
scroll to position [310, 0]
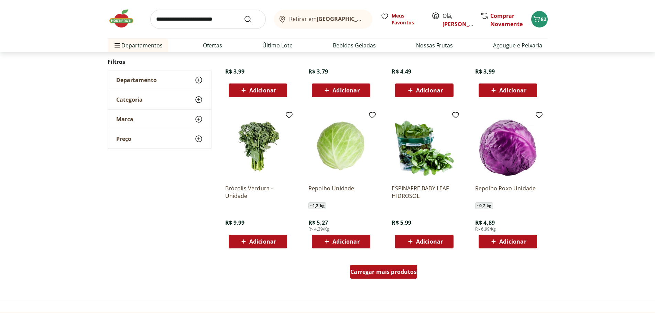
click at [381, 270] on span "Carregar mais produtos" at bounding box center [383, 272] width 66 height 6
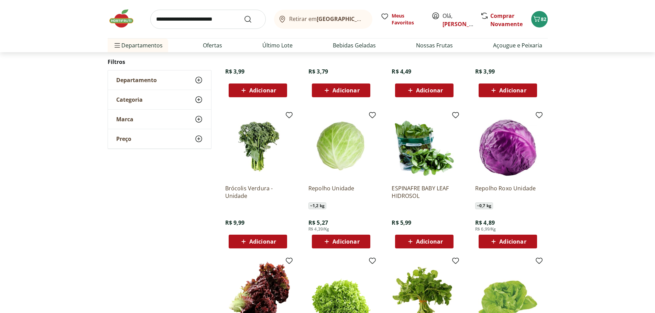
click at [440, 242] on span "Adicionar" at bounding box center [429, 242] width 27 height 6
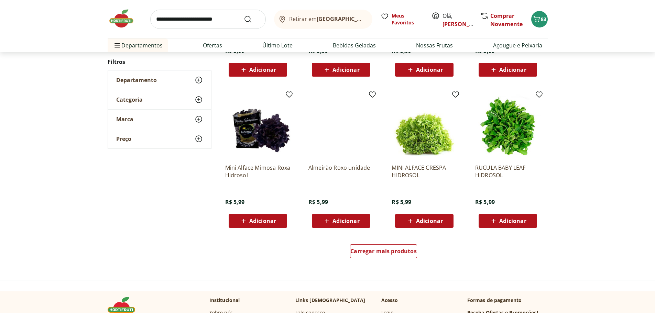
scroll to position [791, 0]
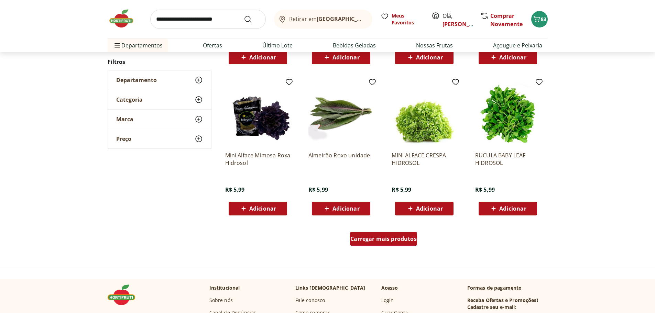
click at [379, 242] on span "Carregar mais produtos" at bounding box center [383, 239] width 66 height 6
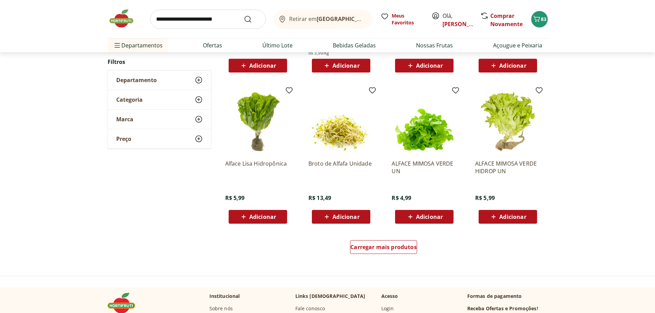
scroll to position [1238, 0]
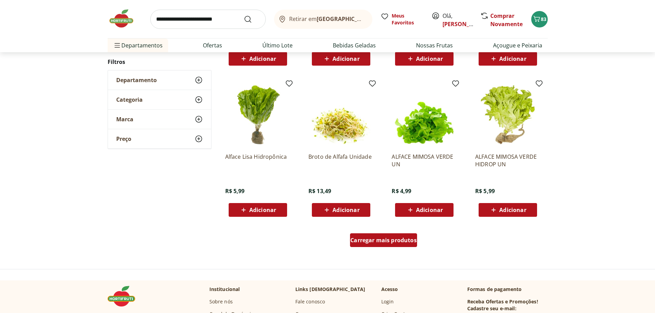
click at [384, 240] on span "Carregar mais produtos" at bounding box center [383, 241] width 66 height 6
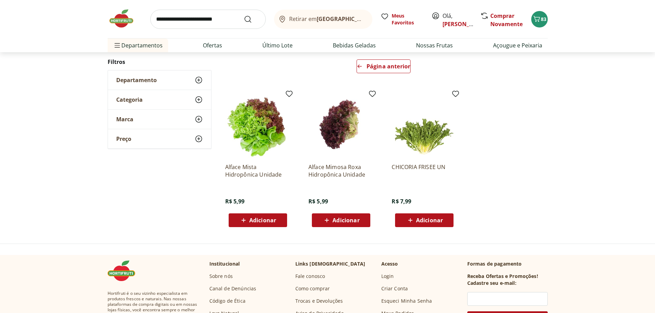
scroll to position [66, 0]
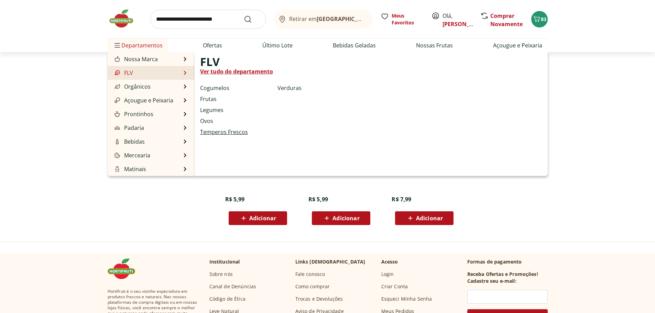
click at [221, 132] on link "Temperos Frescos" at bounding box center [224, 132] width 48 height 8
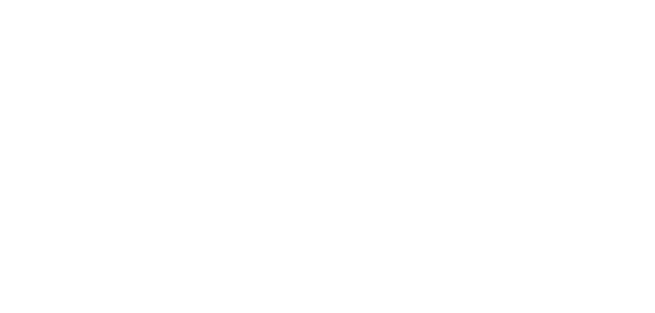
select select "**********"
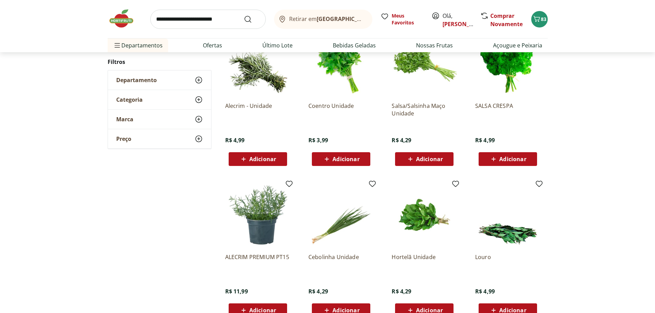
scroll to position [275, 0]
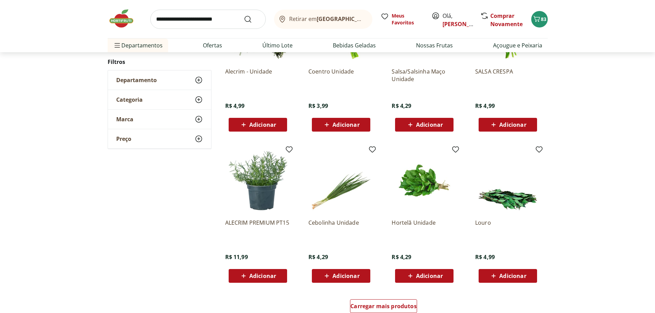
click at [349, 276] on span "Adicionar" at bounding box center [346, 276] width 27 height 6
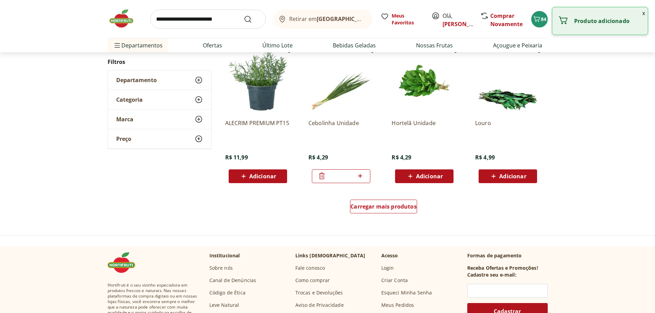
scroll to position [378, 0]
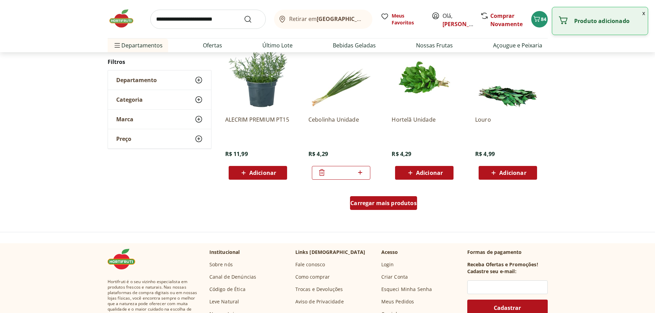
click at [408, 207] on div "Carregar mais produtos" at bounding box center [383, 203] width 67 height 14
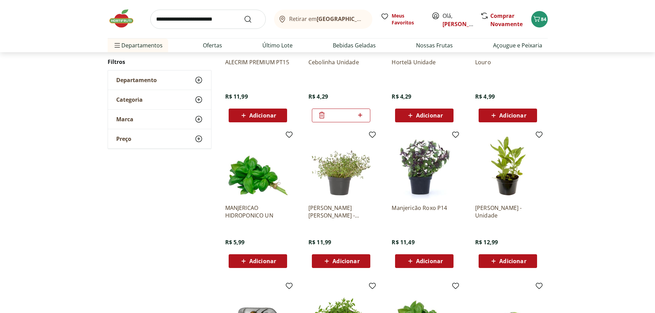
scroll to position [447, 0]
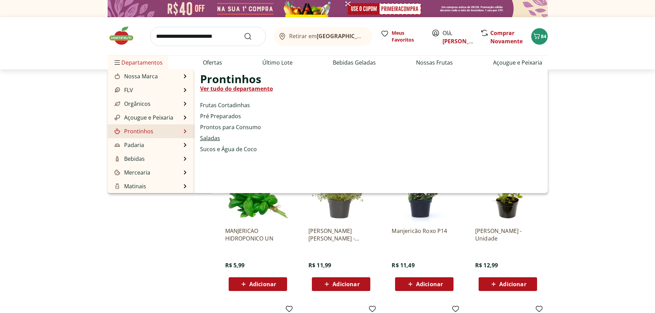
click at [212, 140] on link "Saladas" at bounding box center [210, 138] width 20 height 8
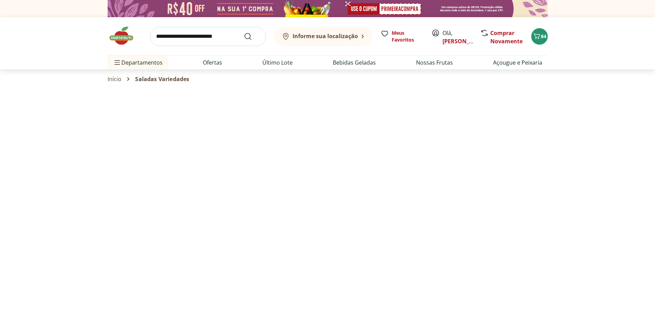
select select "**********"
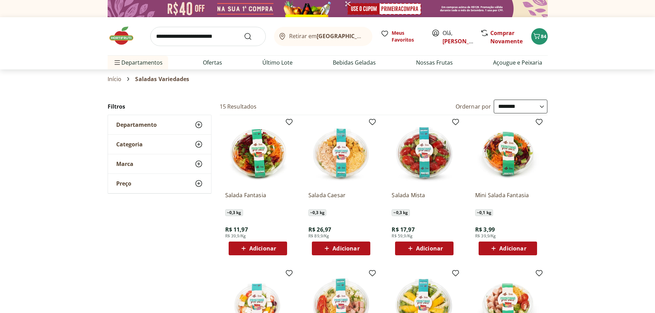
scroll to position [57, 0]
select select "**********"
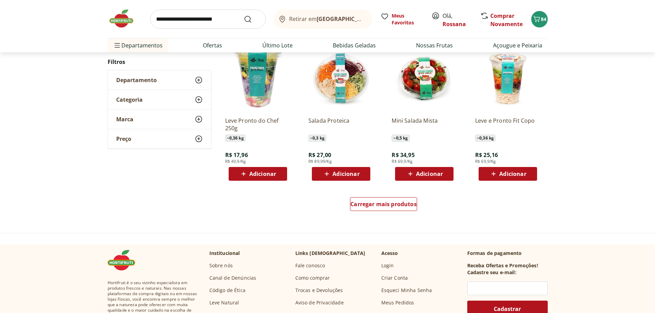
scroll to position [378, 0]
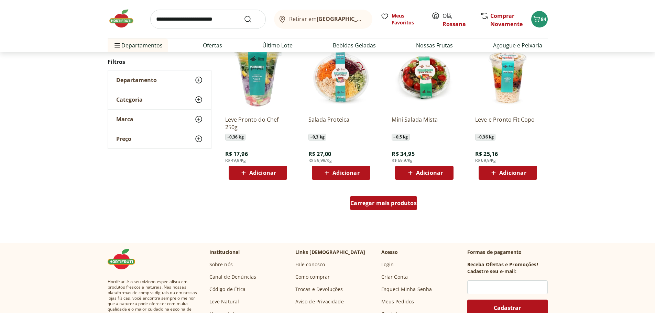
click at [399, 201] on span "Carregar mais produtos" at bounding box center [383, 204] width 66 height 6
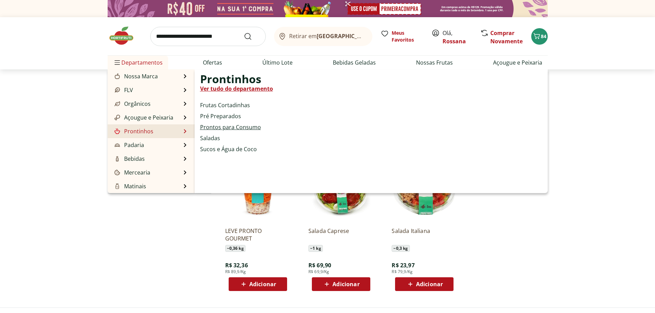
click at [229, 128] on link "Prontos para Consumo" at bounding box center [230, 127] width 61 height 8
select select "**********"
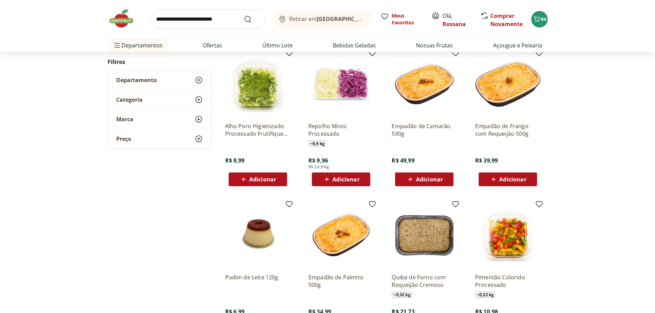
scroll to position [69, 0]
click at [277, 46] on link "Último Lote" at bounding box center [277, 45] width 30 height 8
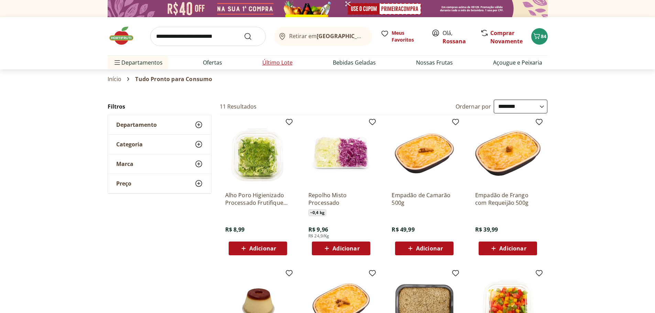
select select "**********"
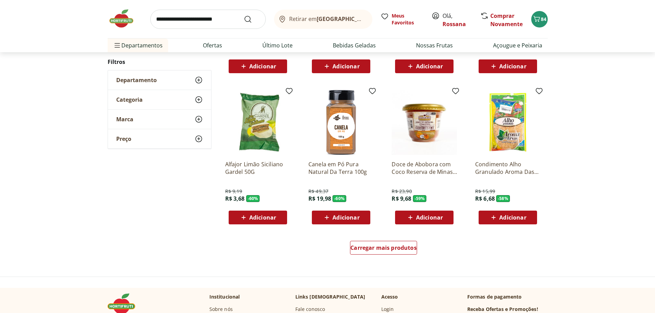
scroll to position [344, 0]
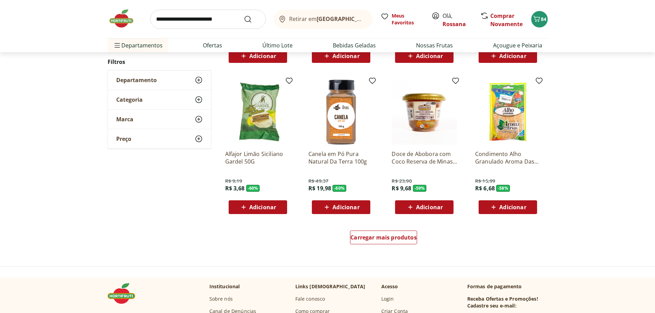
click at [442, 208] on span "Adicionar" at bounding box center [429, 208] width 27 height 6
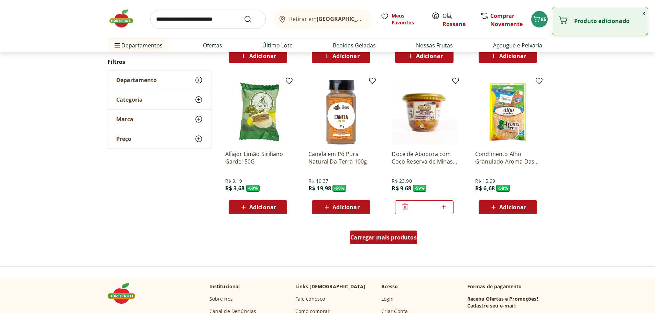
click at [399, 236] on span "Carregar mais produtos" at bounding box center [383, 238] width 66 height 6
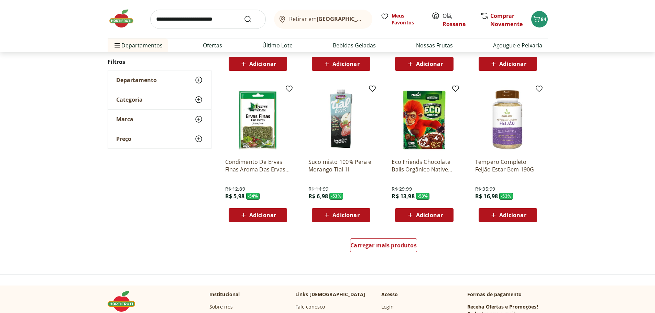
scroll to position [791, 0]
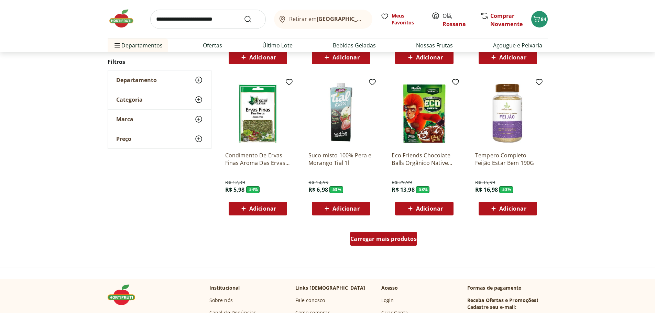
click at [400, 237] on span "Carregar mais produtos" at bounding box center [383, 239] width 66 height 6
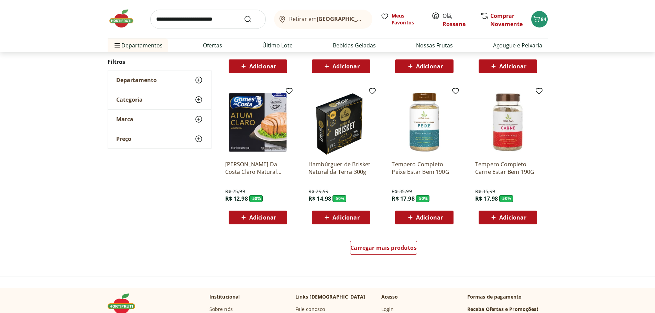
scroll to position [1238, 0]
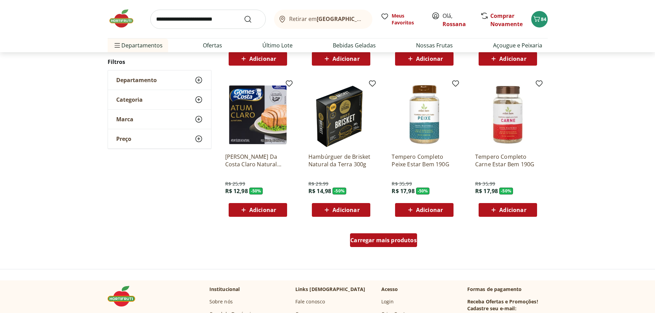
click at [362, 238] on span "Carregar mais produtos" at bounding box center [383, 241] width 66 height 6
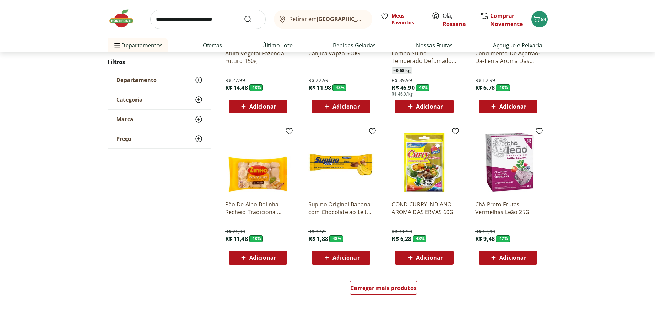
scroll to position [1651, 0]
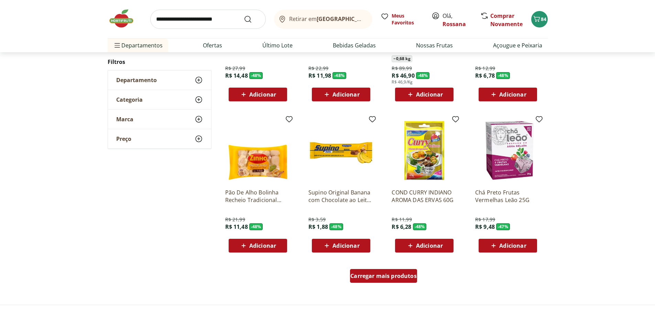
click at [408, 274] on span "Carregar mais produtos" at bounding box center [383, 276] width 66 height 6
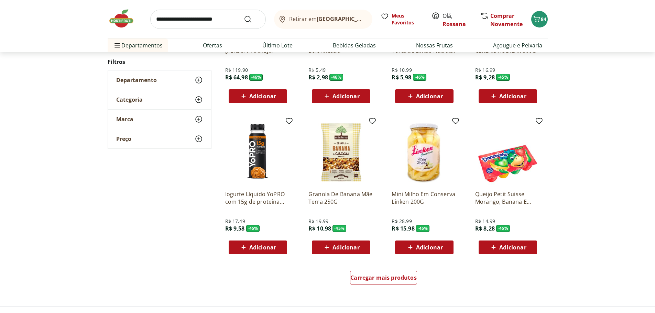
scroll to position [2098, 0]
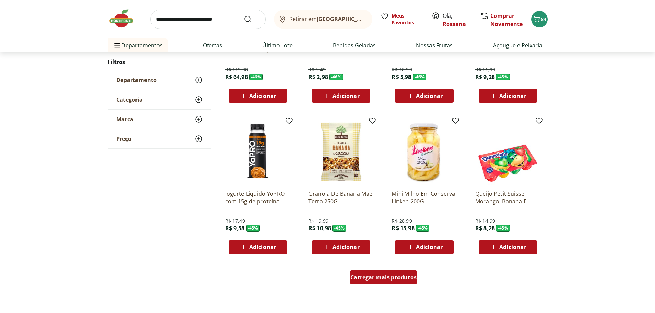
click at [402, 282] on div "Carregar mais produtos" at bounding box center [383, 278] width 67 height 14
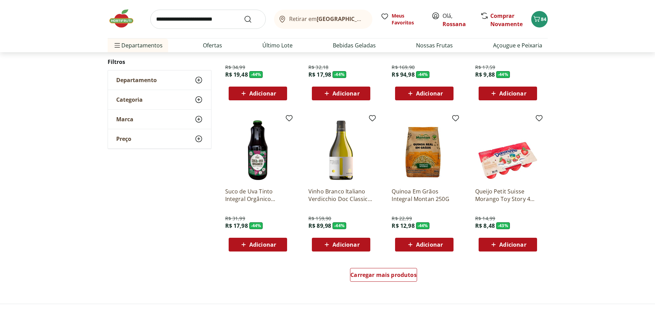
scroll to position [2580, 0]
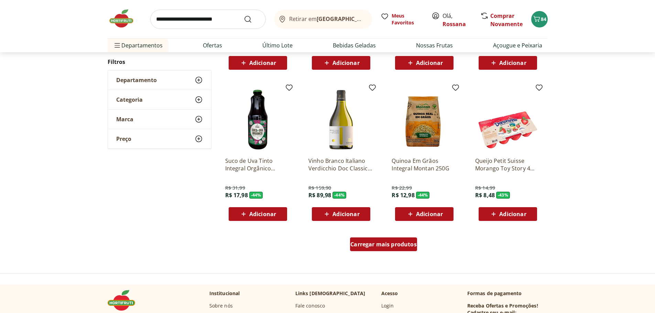
click at [384, 246] on span "Carregar mais produtos" at bounding box center [383, 245] width 66 height 6
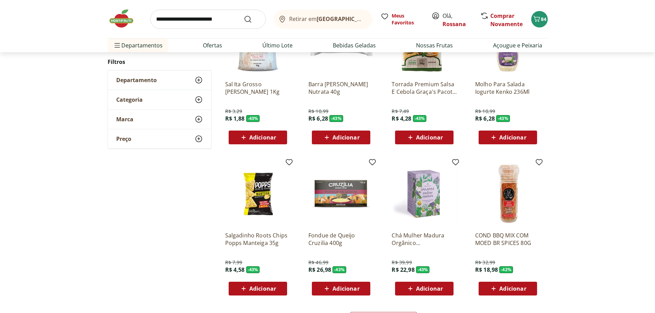
scroll to position [2992, 0]
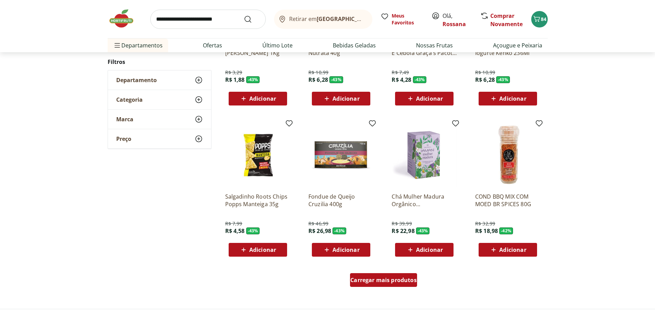
click at [390, 278] on span "Carregar mais produtos" at bounding box center [383, 281] width 66 height 6
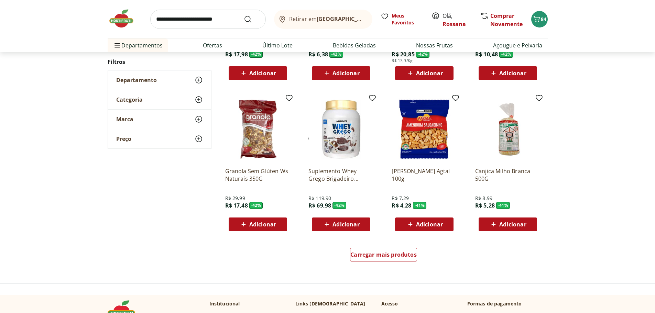
scroll to position [3474, 0]
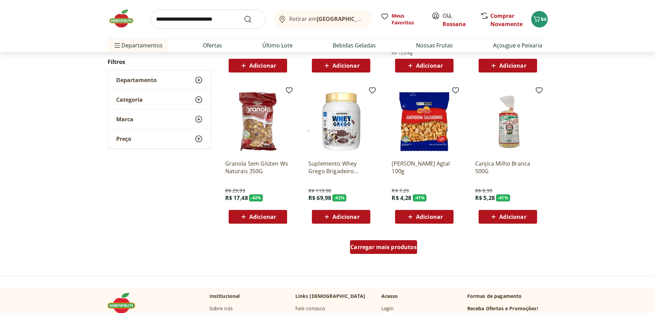
click at [370, 247] on span "Carregar mais produtos" at bounding box center [383, 248] width 66 height 6
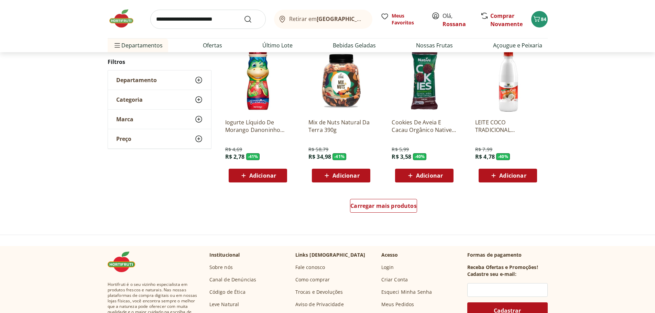
scroll to position [3990, 0]
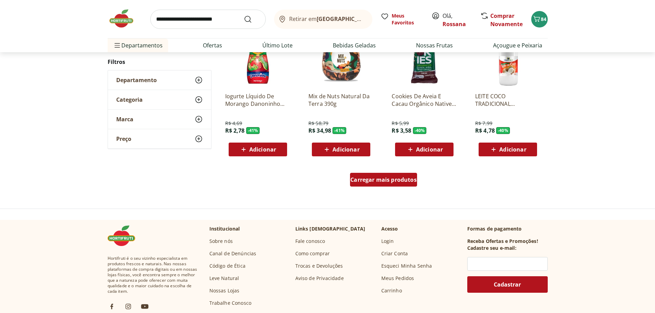
click at [386, 182] on span "Carregar mais produtos" at bounding box center [383, 180] width 66 height 6
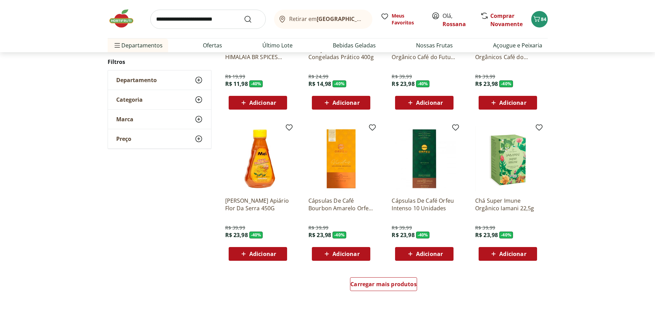
scroll to position [4368, 0]
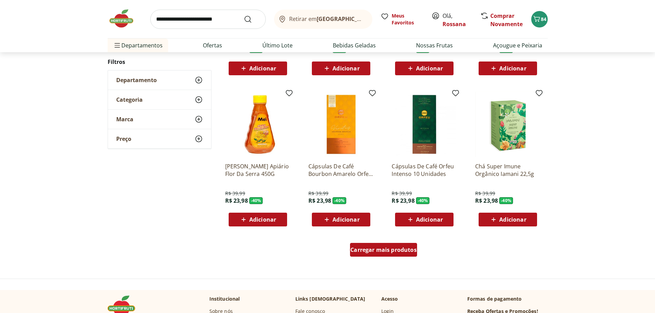
click at [403, 253] on span "Carregar mais produtos" at bounding box center [383, 250] width 66 height 6
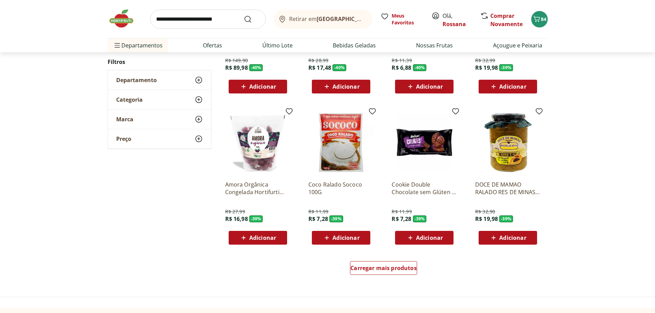
scroll to position [4815, 0]
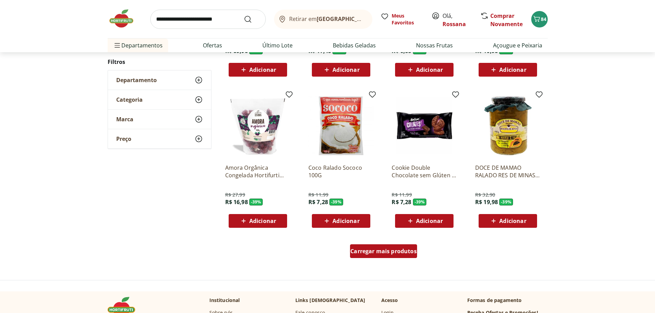
click at [408, 249] on span "Carregar mais produtos" at bounding box center [383, 252] width 66 height 6
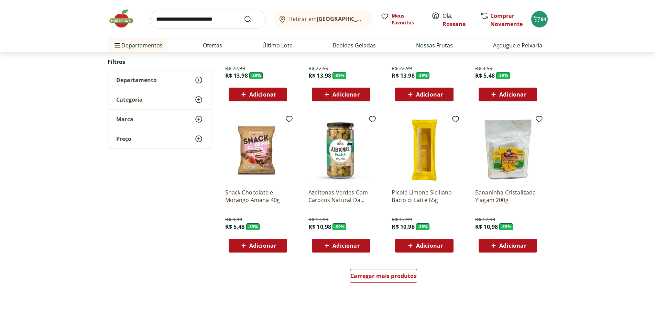
scroll to position [5262, 0]
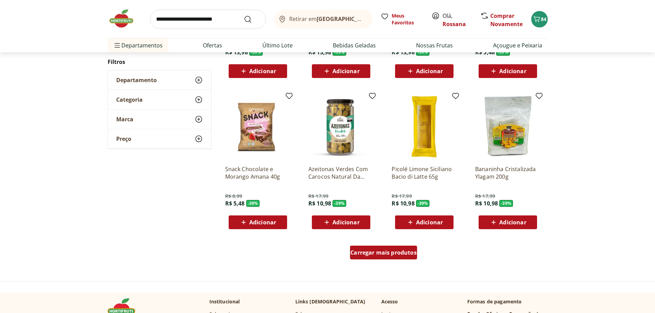
click at [374, 257] on div "Carregar mais produtos" at bounding box center [383, 253] width 67 height 14
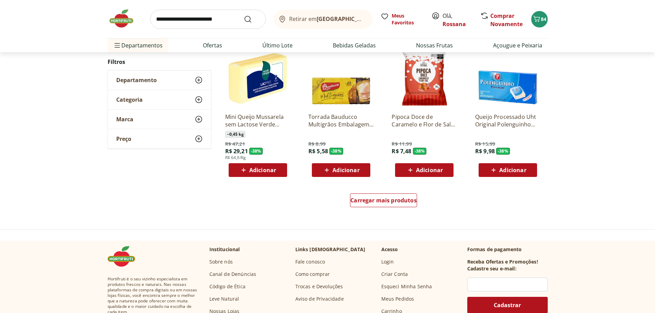
scroll to position [5778, 0]
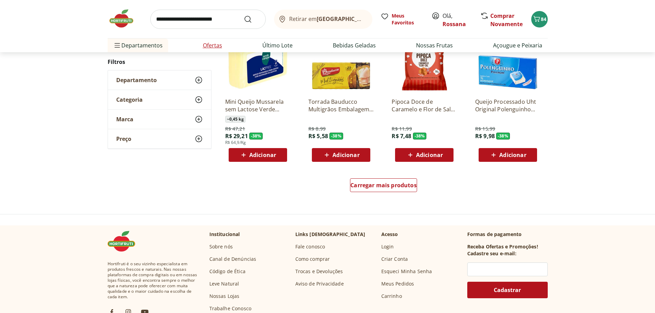
click at [210, 44] on link "Ofertas" at bounding box center [212, 45] width 19 height 8
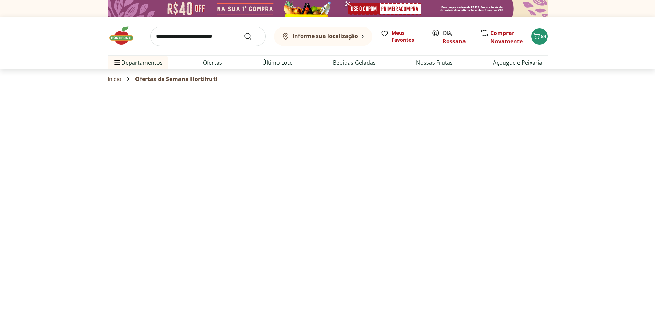
select select "**********"
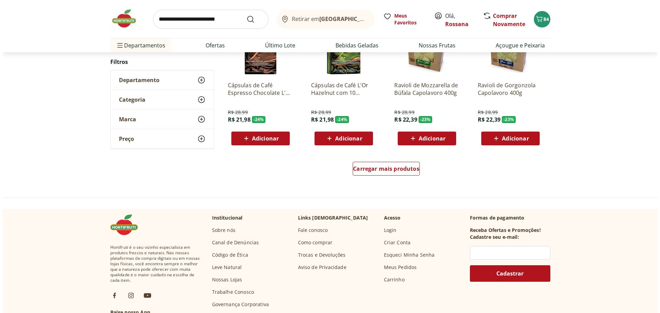
scroll to position [275, 0]
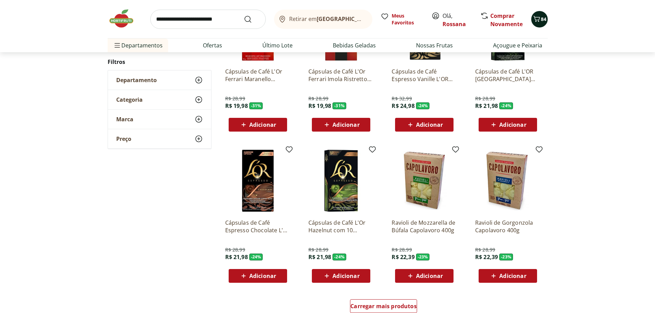
click at [545, 18] on span "84" at bounding box center [544, 19] width 6 height 7
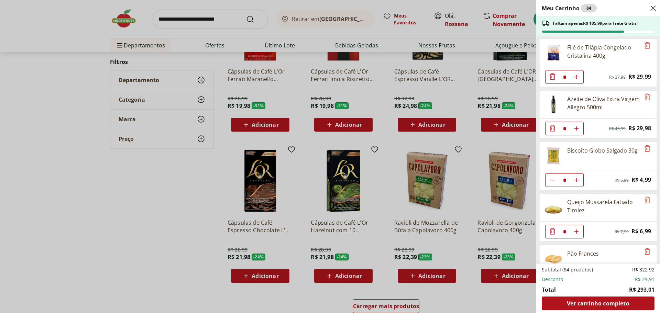
scroll to position [34, 0]
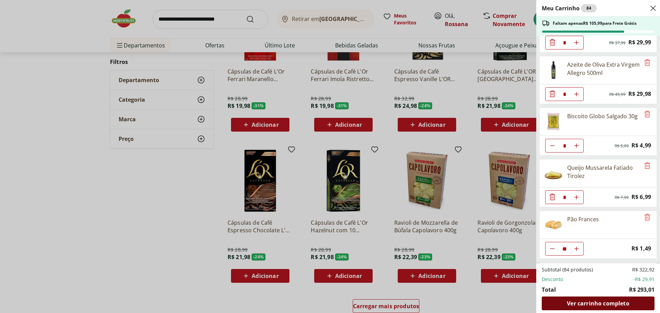
click at [612, 302] on span "Ver carrinho completo" at bounding box center [598, 304] width 62 height 6
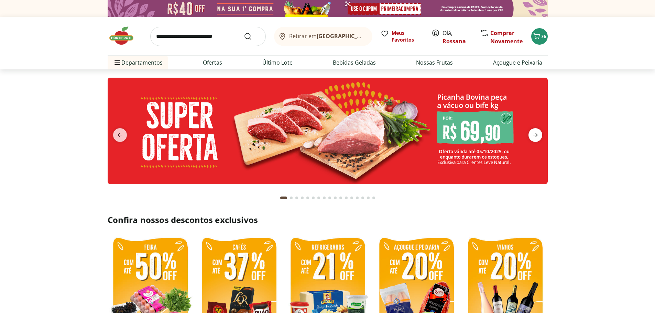
click at [538, 137] on icon "next" at bounding box center [535, 135] width 8 height 8
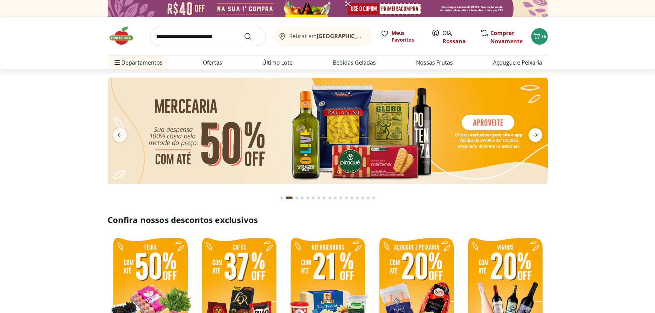
click at [538, 137] on icon "next" at bounding box center [535, 135] width 8 height 8
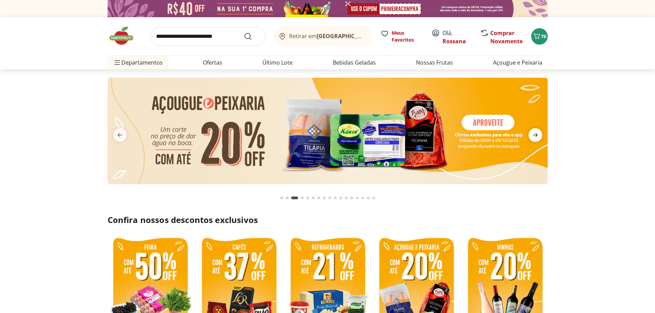
click at [538, 137] on icon "next" at bounding box center [535, 135] width 8 height 8
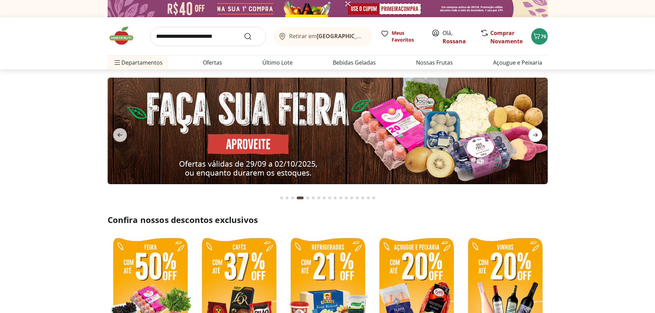
click at [538, 137] on icon "next" at bounding box center [535, 135] width 8 height 8
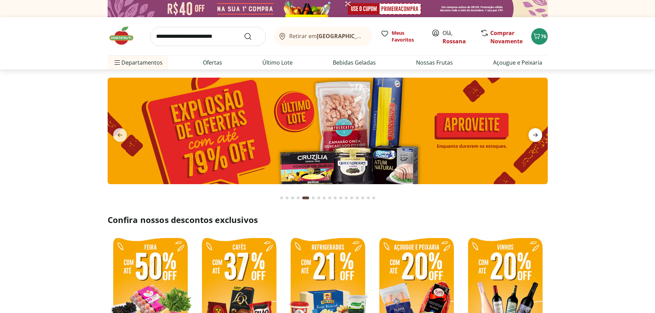
click at [538, 137] on icon "next" at bounding box center [535, 135] width 8 height 8
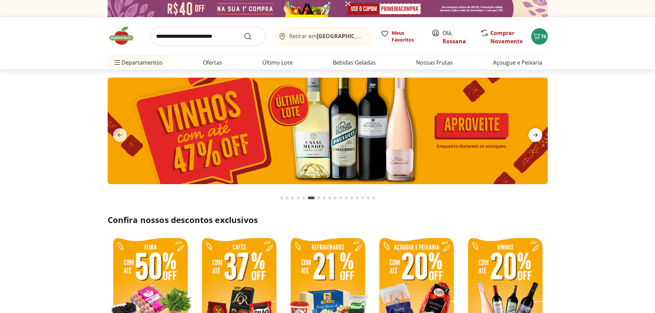
click at [538, 137] on icon "next" at bounding box center [535, 135] width 8 height 8
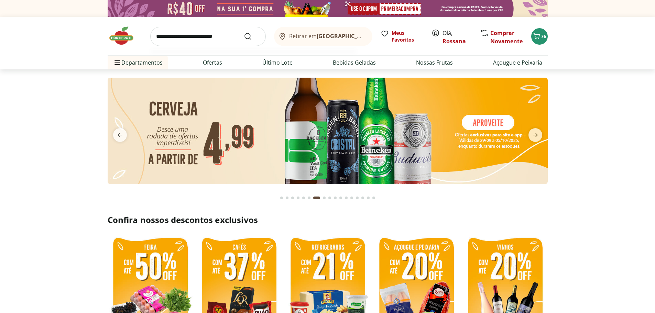
click at [220, 36] on input "search" at bounding box center [208, 36] width 116 height 19
type input "***"
click at [244, 32] on button "Submit Search" at bounding box center [252, 36] width 17 height 8
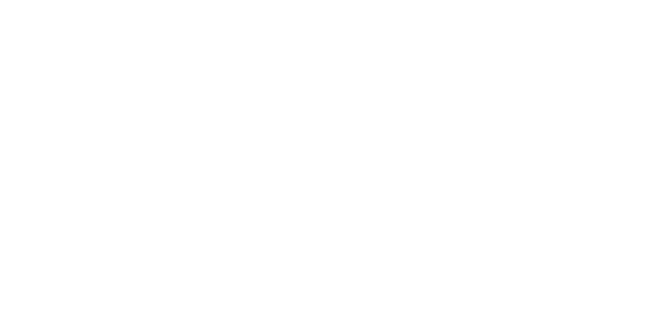
select select "**********"
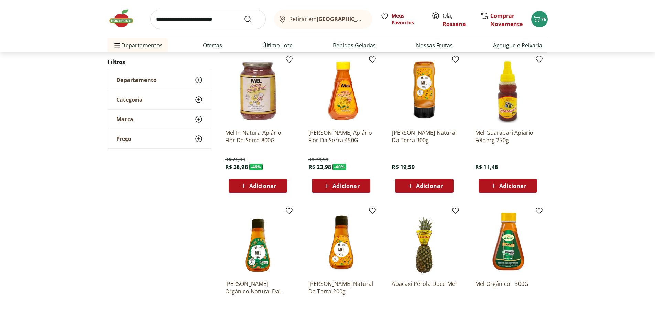
scroll to position [103, 0]
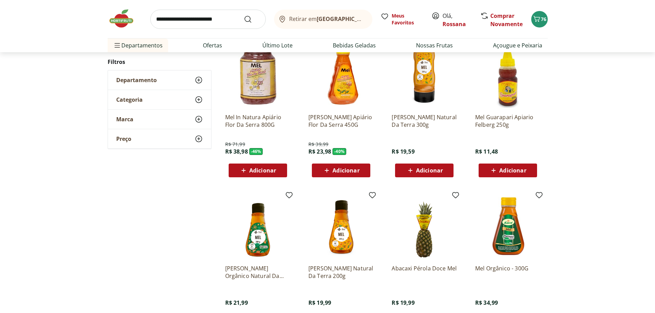
click at [526, 170] on span "Adicionar" at bounding box center [512, 171] width 27 height 6
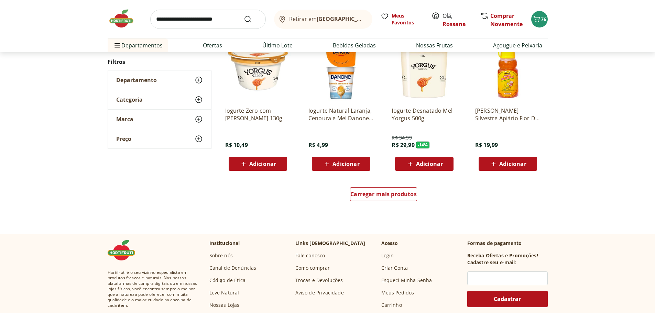
scroll to position [413, 0]
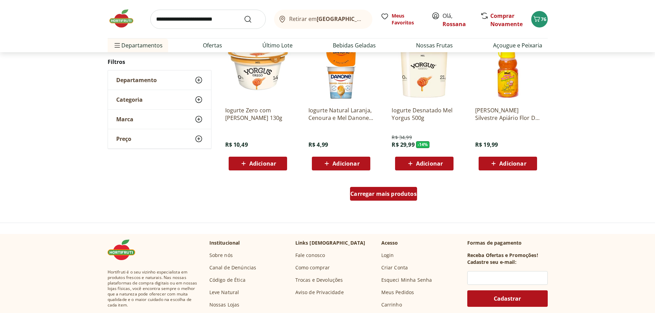
click at [407, 198] on div "Carregar mais produtos" at bounding box center [383, 194] width 67 height 14
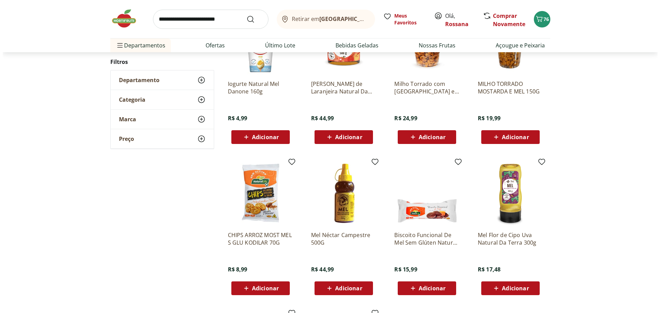
scroll to position [585, 0]
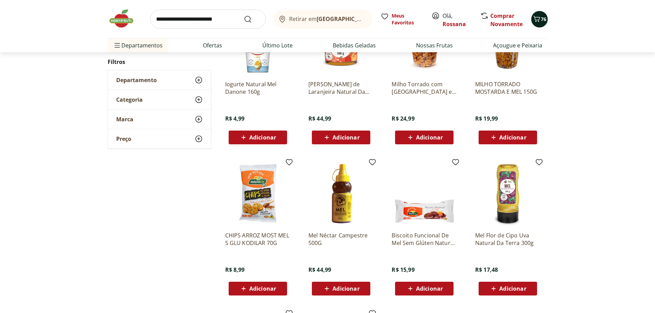
click at [544, 21] on span "76" at bounding box center [544, 19] width 6 height 7
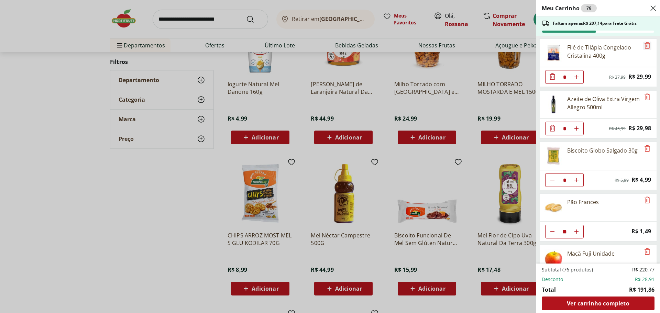
click at [645, 47] on icon "Remove" at bounding box center [648, 45] width 6 height 7
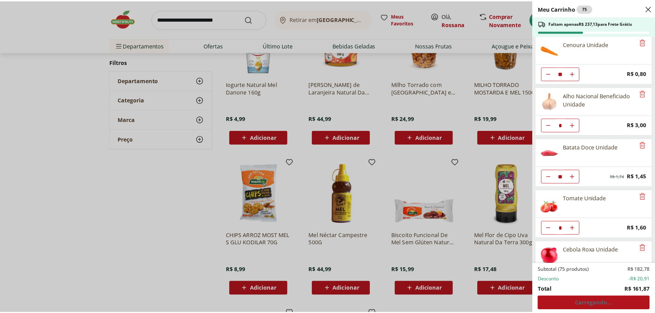
scroll to position [344, 0]
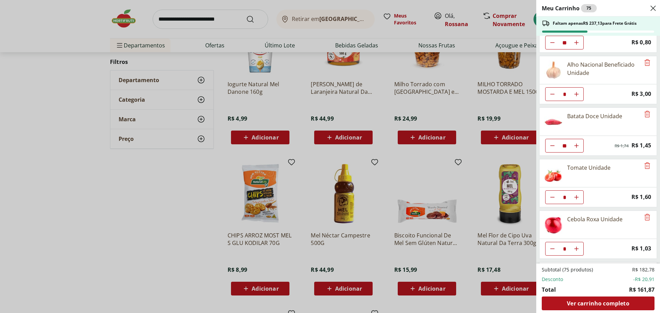
click at [121, 44] on div "Meu Carrinho 75 Faltam apenas R$ 237,13 para Frete Grátis Azeite de Oliva Extra…" at bounding box center [330, 156] width 660 height 313
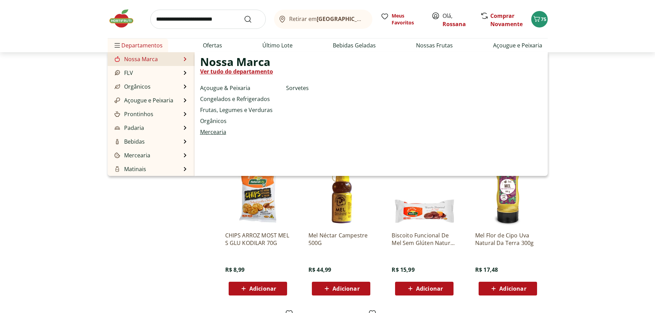
click at [216, 131] on link "Mercearia" at bounding box center [213, 132] width 26 height 8
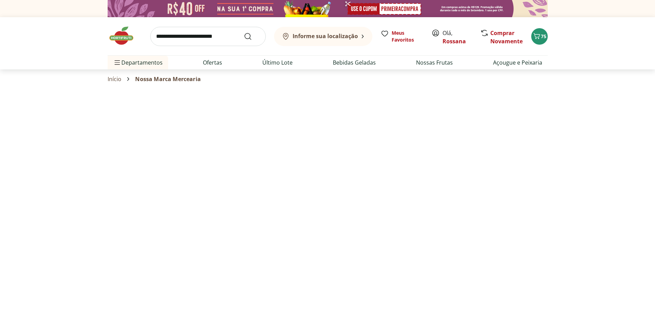
select select "**********"
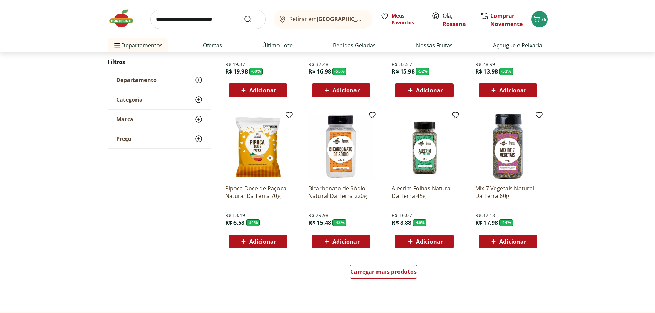
scroll to position [344, 0]
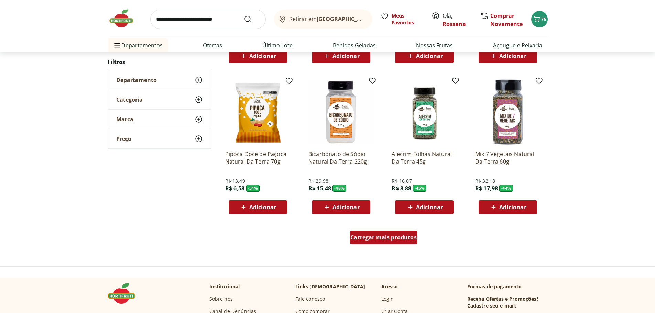
click at [406, 243] on div "Carregar mais produtos" at bounding box center [383, 238] width 67 height 14
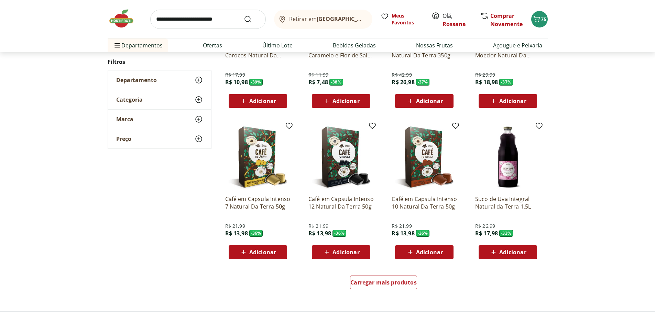
scroll to position [757, 0]
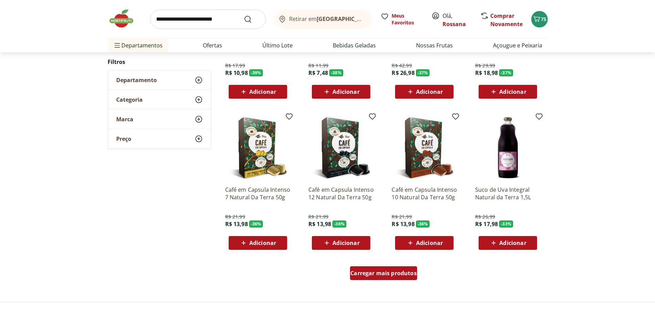
click at [404, 275] on span "Carregar mais produtos" at bounding box center [383, 274] width 66 height 6
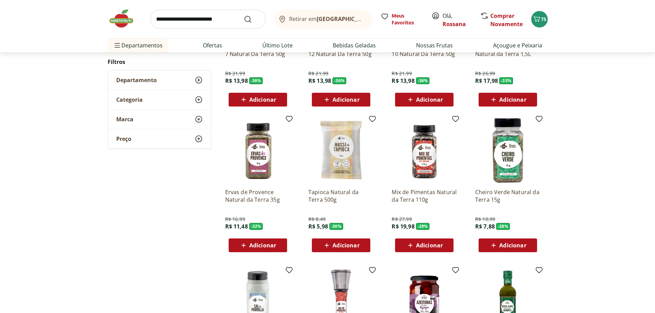
scroll to position [929, 0]
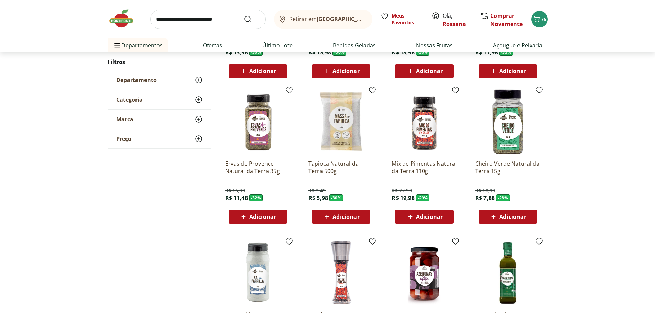
click at [354, 217] on span "Adicionar" at bounding box center [346, 217] width 27 height 6
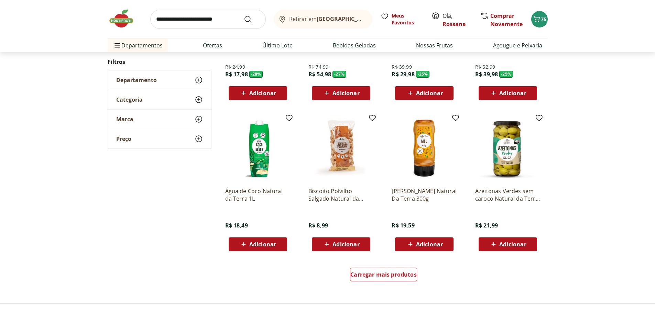
scroll to position [1238, 0]
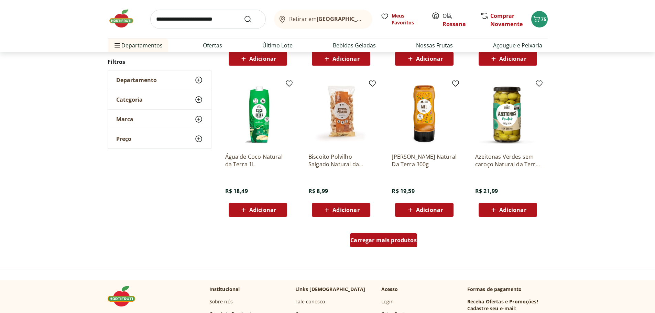
click at [402, 239] on span "Carregar mais produtos" at bounding box center [383, 241] width 66 height 6
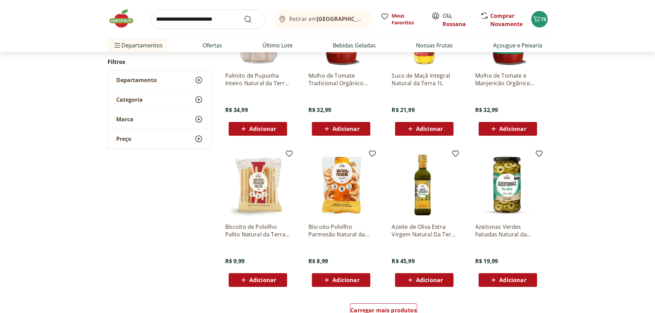
scroll to position [1651, 0]
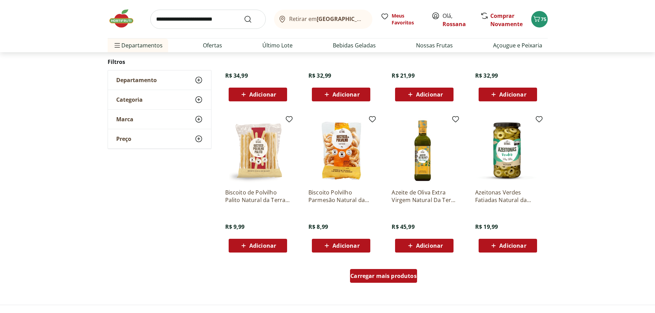
click at [409, 270] on div "Carregar mais produtos" at bounding box center [383, 276] width 67 height 14
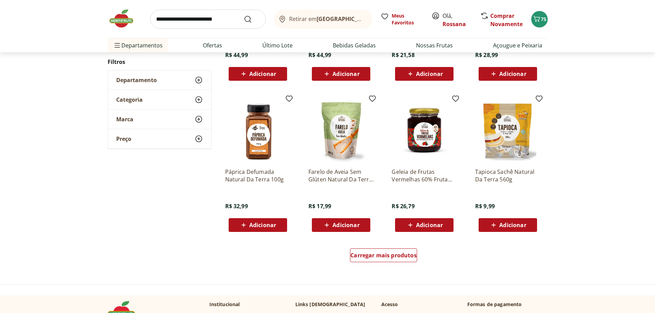
scroll to position [2133, 0]
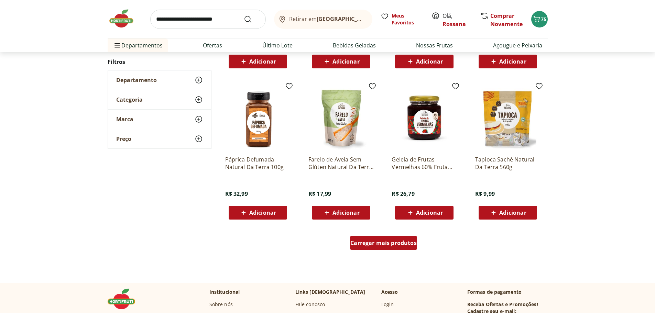
click at [397, 244] on span "Carregar mais produtos" at bounding box center [383, 243] width 66 height 6
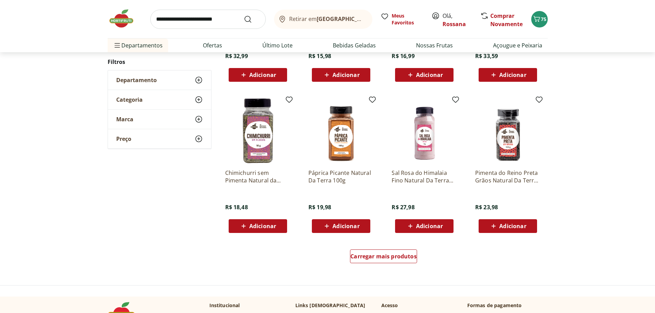
scroll to position [2580, 0]
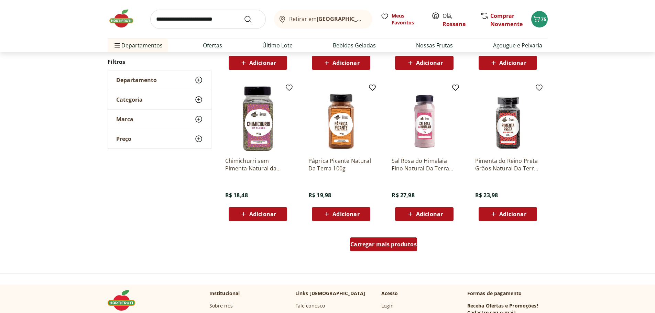
click at [381, 249] on div "Carregar mais produtos" at bounding box center [383, 245] width 67 height 14
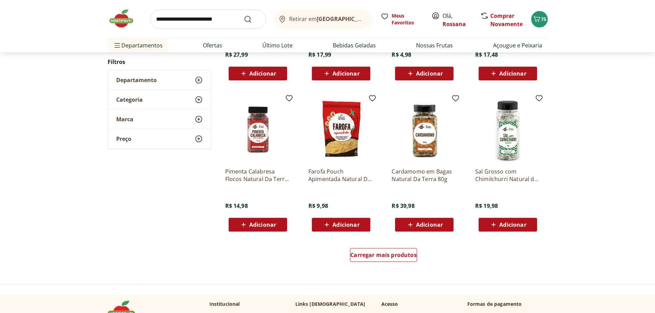
scroll to position [3027, 0]
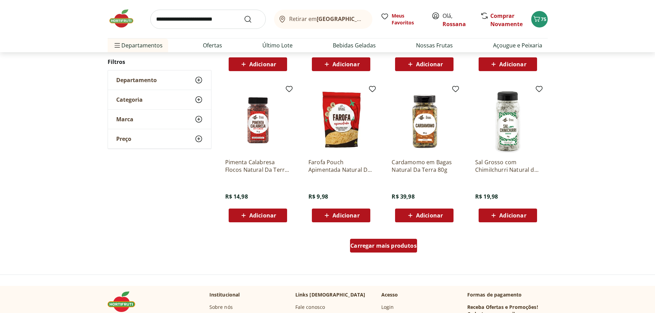
click at [383, 245] on span "Carregar mais produtos" at bounding box center [383, 246] width 66 height 6
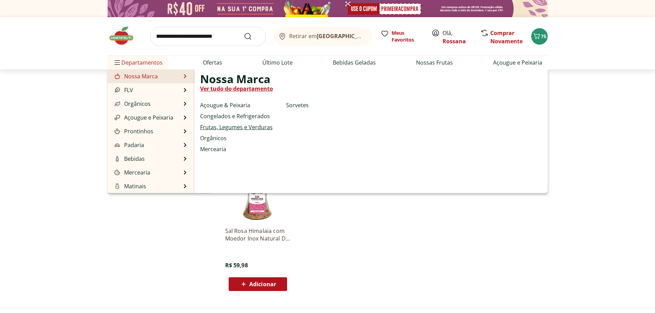
click at [230, 126] on link "Frutas, Legumes e Verduras" at bounding box center [236, 127] width 73 height 8
select select "**********"
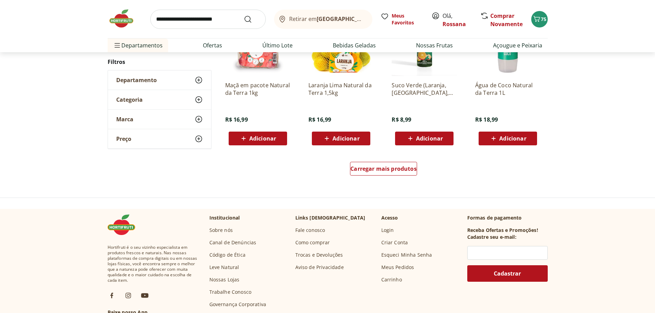
scroll to position [310, 0]
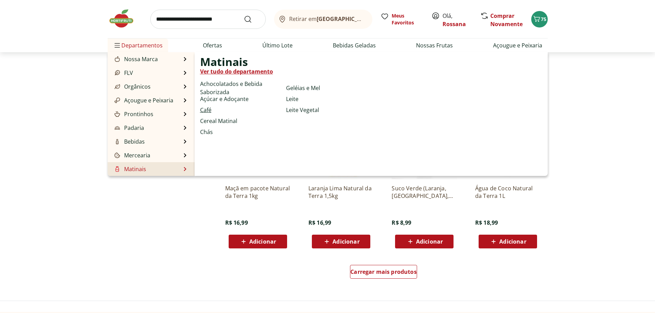
click at [207, 111] on link "Café" at bounding box center [205, 110] width 11 height 8
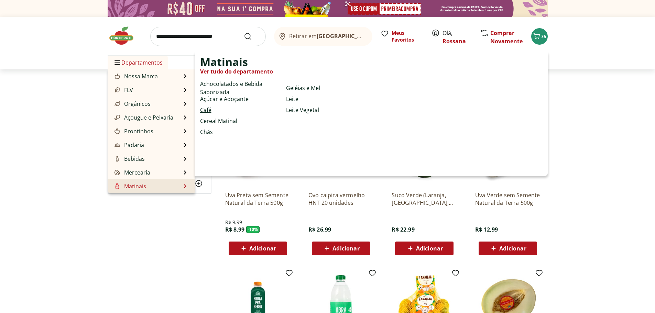
select select "**********"
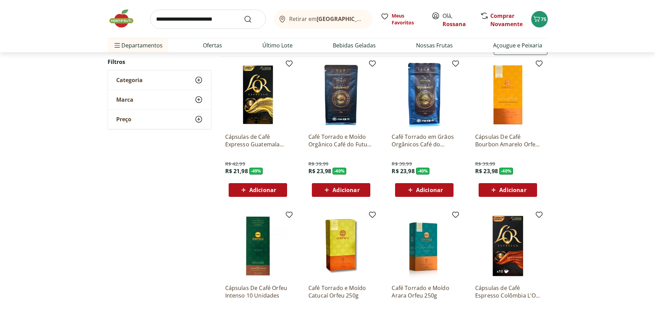
scroll to position [34, 0]
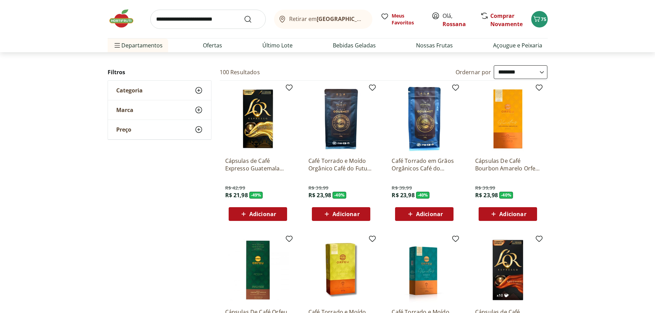
click at [200, 92] on icon at bounding box center [199, 90] width 8 height 8
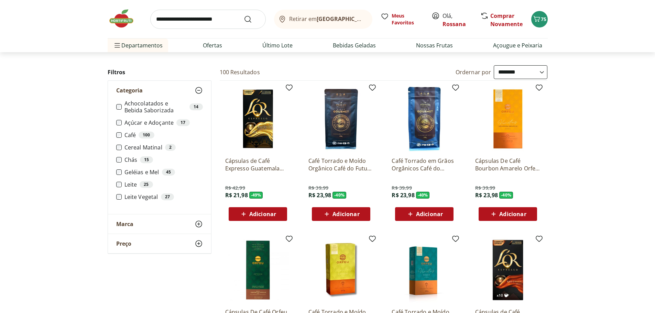
click at [624, 193] on div "**********" at bounding box center [327, 315] width 655 height 500
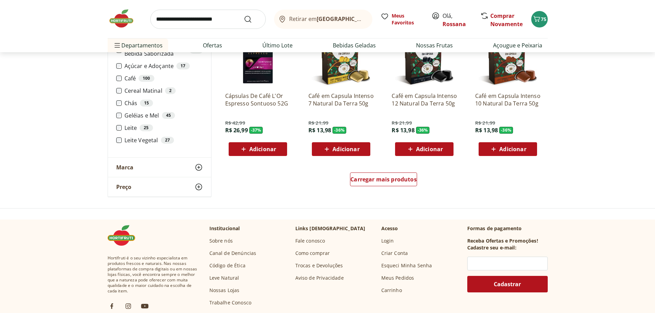
scroll to position [413, 0]
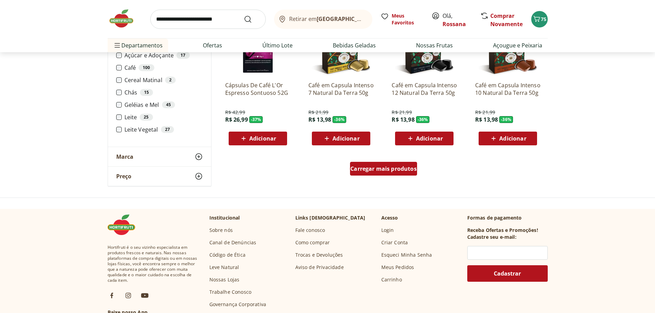
click at [404, 168] on span "Carregar mais produtos" at bounding box center [383, 169] width 66 height 6
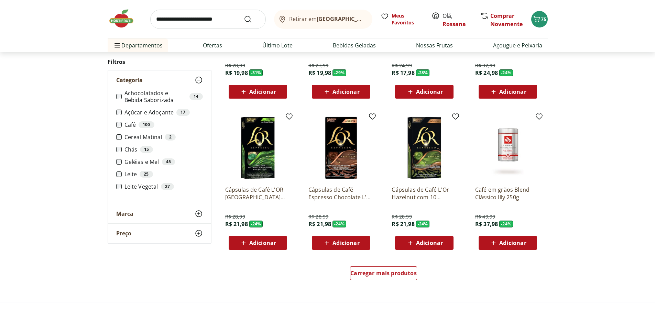
scroll to position [791, 0]
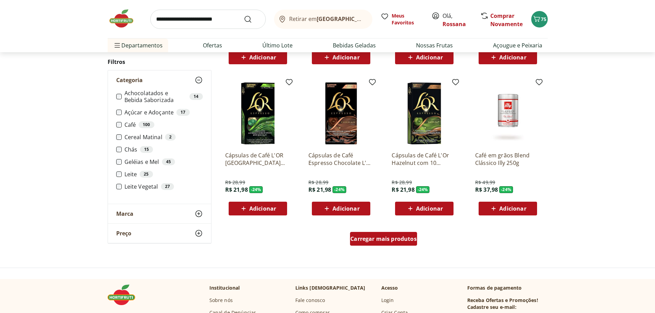
click at [407, 236] on span "Carregar mais produtos" at bounding box center [383, 239] width 66 height 6
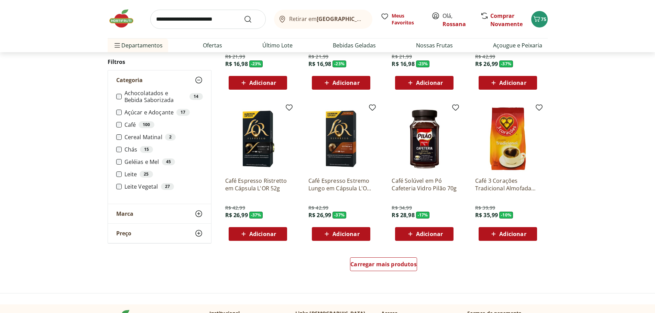
scroll to position [1238, 0]
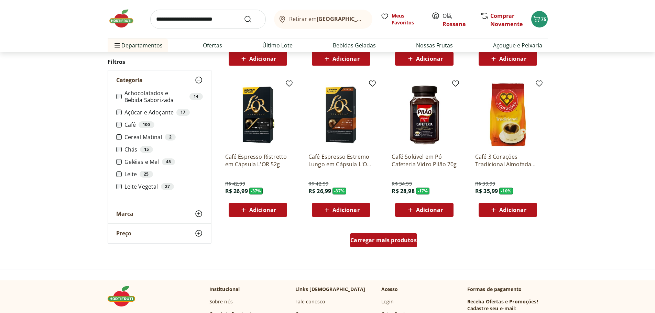
click at [400, 240] on span "Carregar mais produtos" at bounding box center [383, 241] width 66 height 6
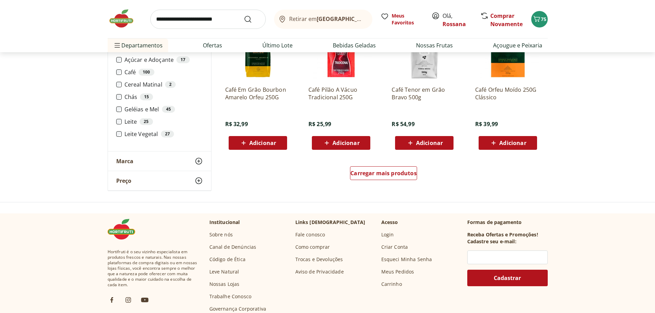
scroll to position [1754, 0]
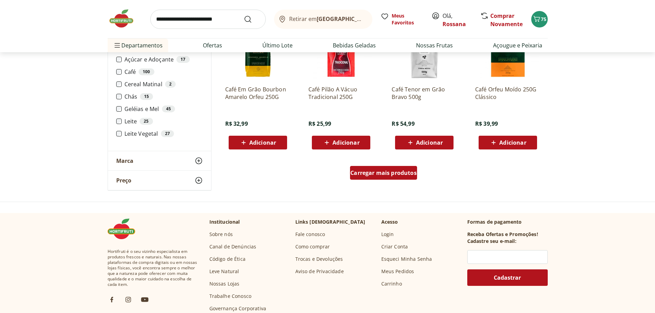
click at [394, 174] on span "Carregar mais produtos" at bounding box center [383, 173] width 66 height 6
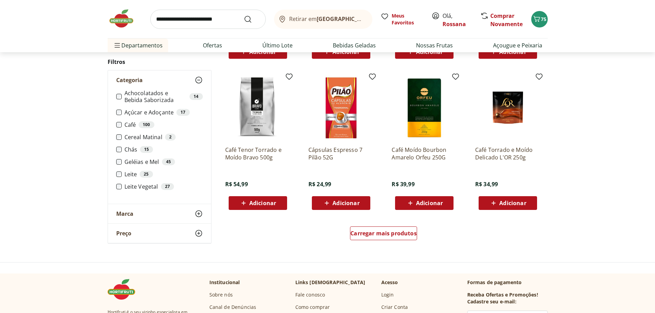
scroll to position [2167, 0]
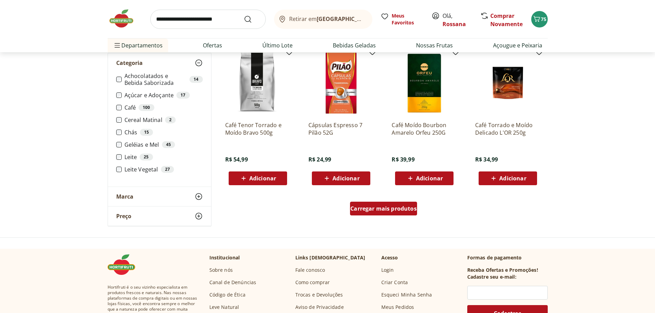
click at [395, 206] on span "Carregar mais produtos" at bounding box center [383, 209] width 66 height 6
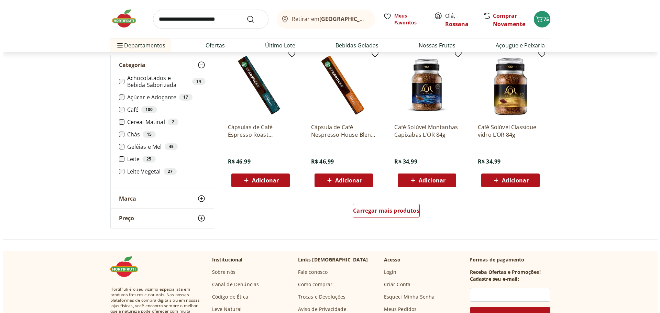
scroll to position [2614, 0]
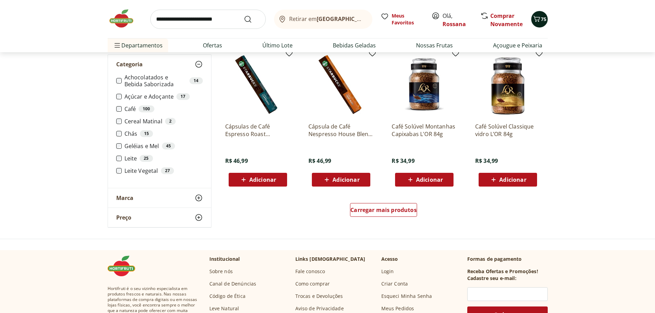
click at [546, 23] on button "75" at bounding box center [539, 19] width 17 height 17
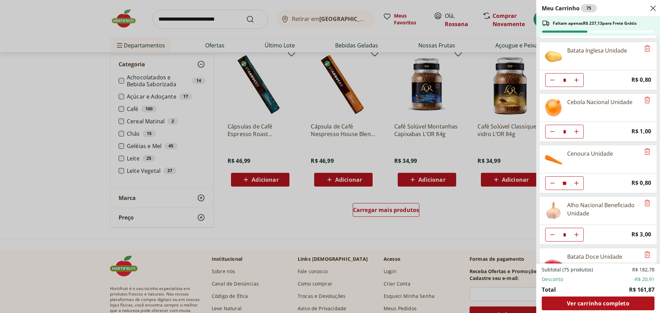
scroll to position [206, 0]
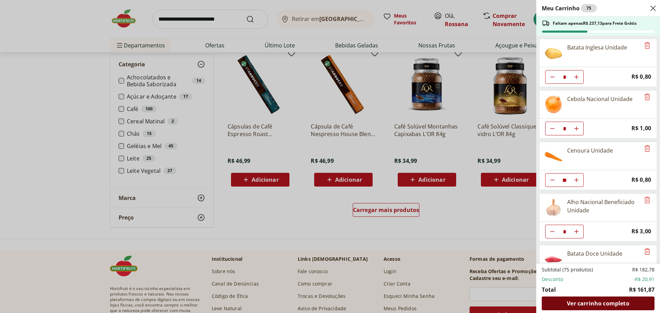
click at [612, 305] on span "Ver carrinho completo" at bounding box center [598, 304] width 62 height 6
